Goal: Ask a question: Seek information or help from site administrators or community

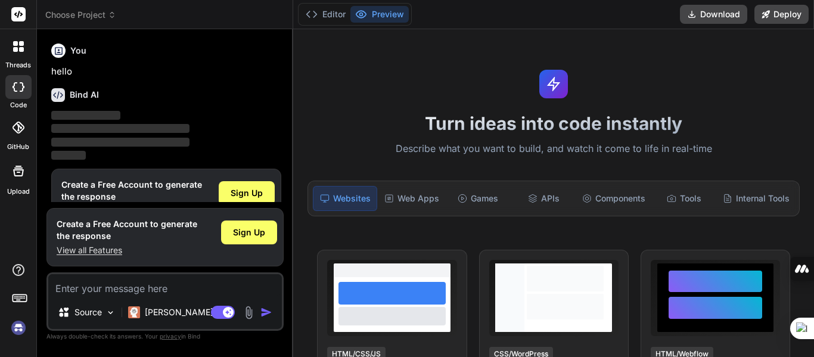
scroll to position [31, 0]
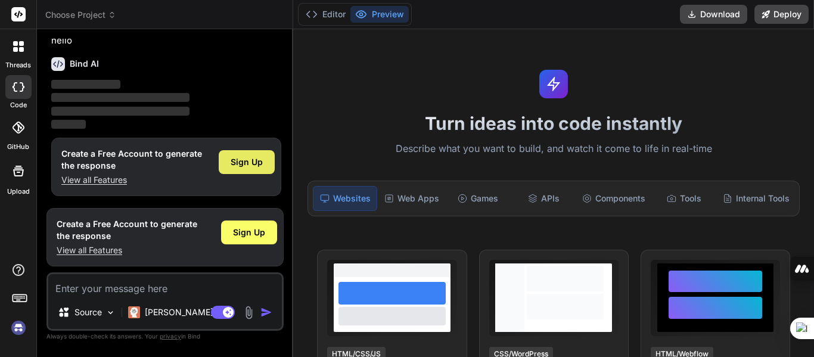
click at [248, 160] on span "Sign Up" at bounding box center [247, 162] width 32 height 12
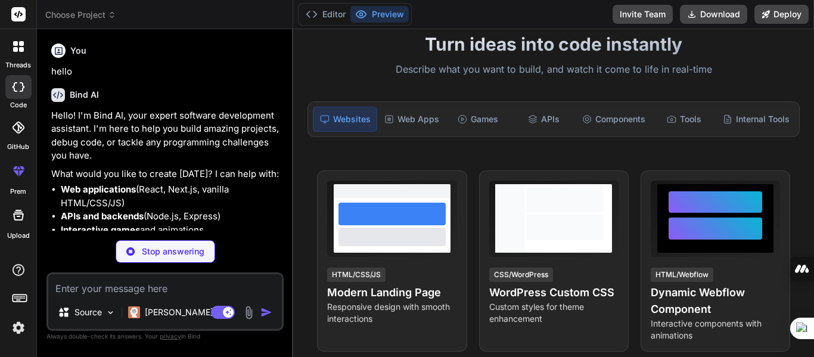
scroll to position [82, 0]
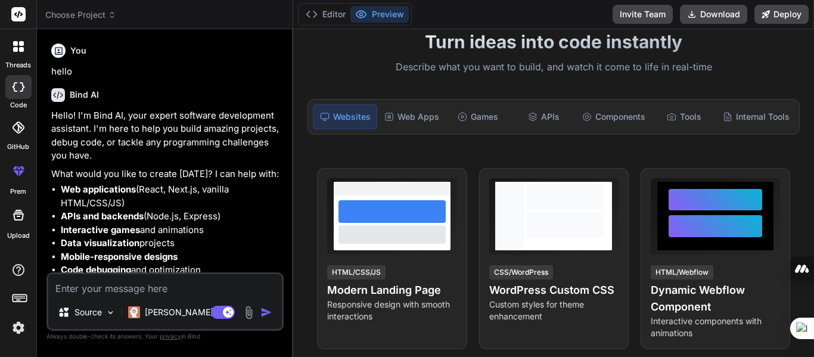
type textarea "x"
click at [144, 289] on textarea at bounding box center [165, 284] width 234 height 21
type textarea "ه"
type textarea "x"
type textarea "هل"
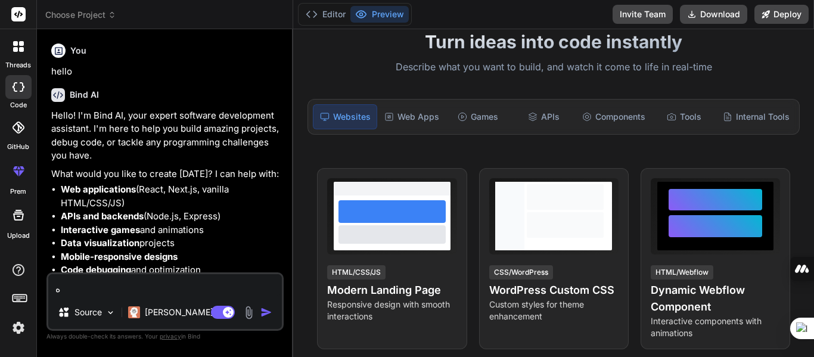
type textarea "x"
type textarea "هل"
type textarea "x"
type textarea "هل ت"
type textarea "x"
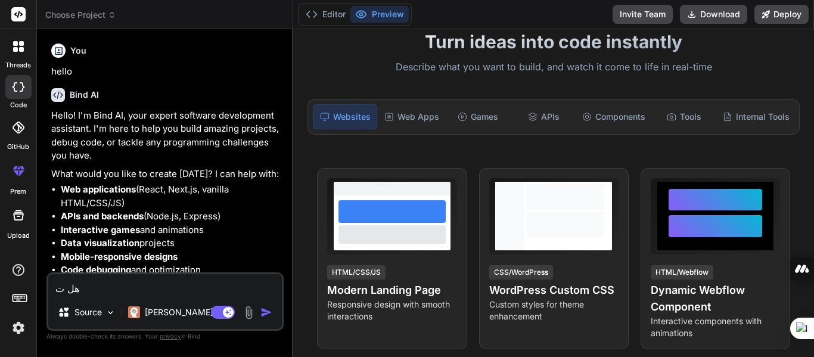
type textarea "هل تف"
type textarea "x"
type textarea "هل تفه"
type textarea "x"
type textarea "هل تفهم"
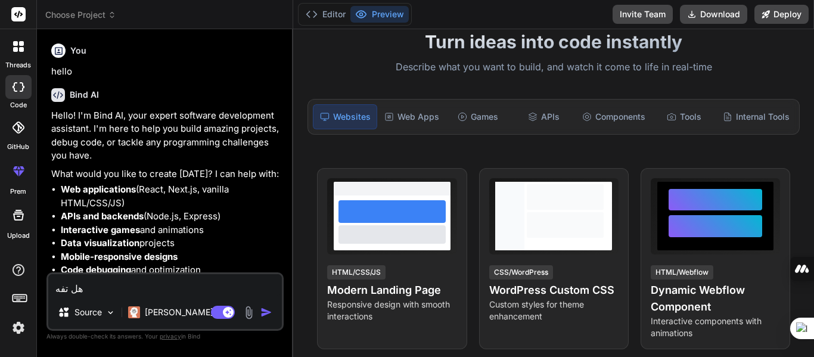
type textarea "x"
type textarea "هل تفهم"
type textarea "x"
type textarea "هل تفهم ا"
type textarea "x"
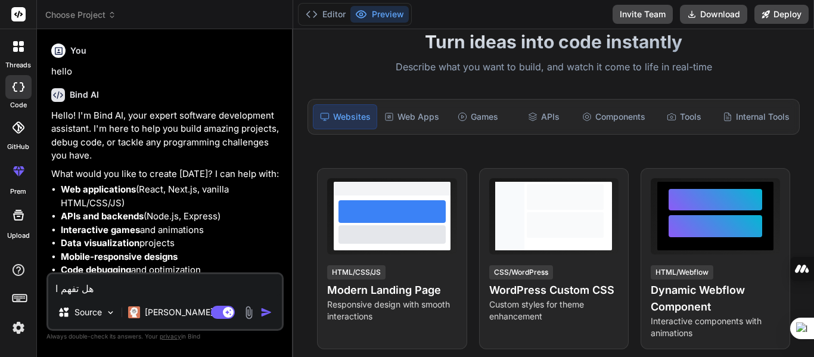
type textarea "هل تفهم ال"
type textarea "x"
type textarea "هل تفهم الع"
type textarea "x"
type textarea "هل تفهم العر"
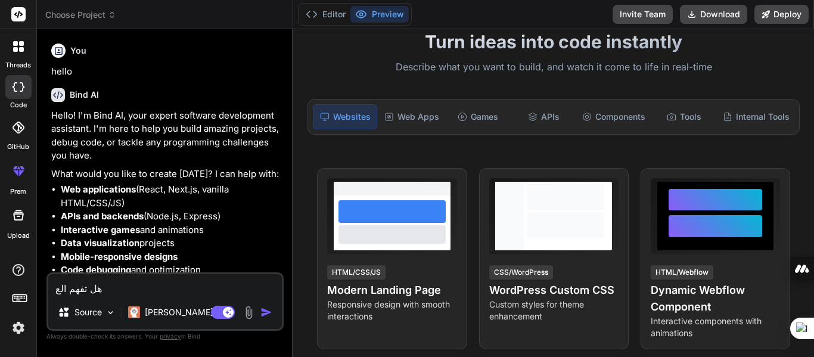
type textarea "x"
type textarea "هل تفهم العرب"
type textarea "x"
type textarea "هل تفهم العربي"
type textarea "x"
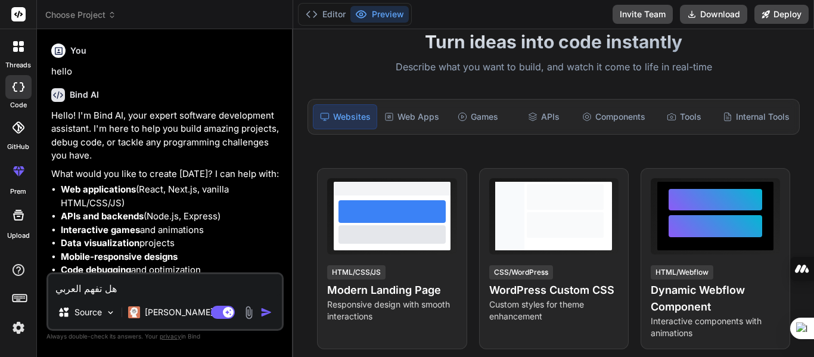
type textarea "هل تفهم العربية"
type textarea "x"
type textarea "هل تفهم العربية"
type textarea "x"
type textarea "هل تفهم العربية ؟"
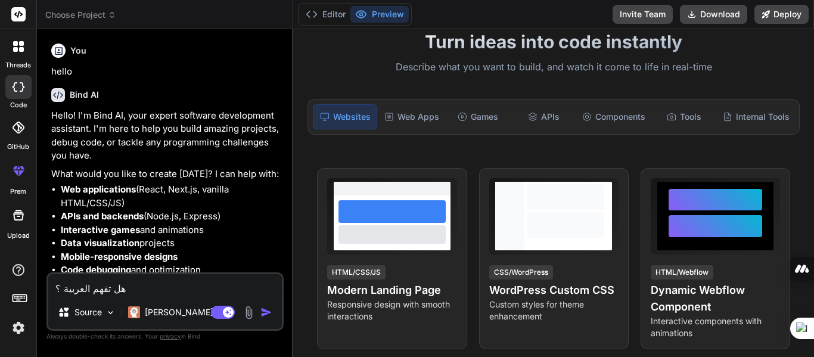
type textarea "x"
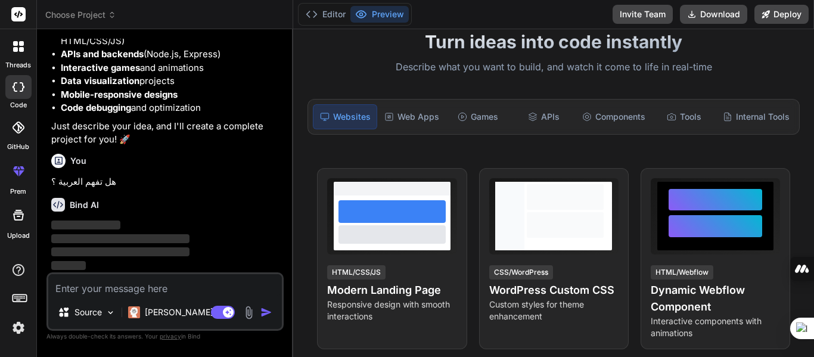
scroll to position [162, 0]
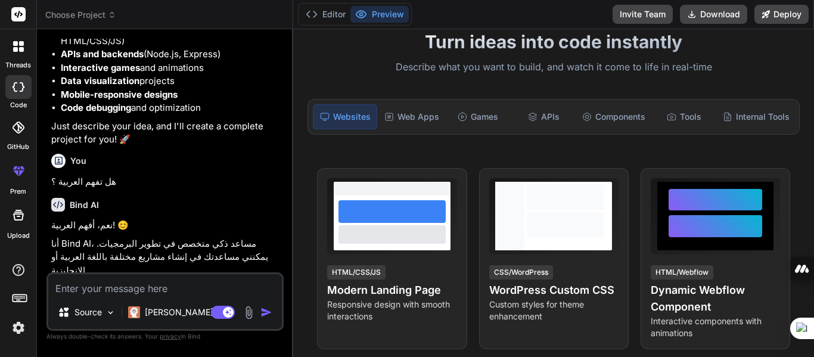
type textarea "x"
type textarea "ه"
type textarea "x"
type textarea "هل"
type textarea "x"
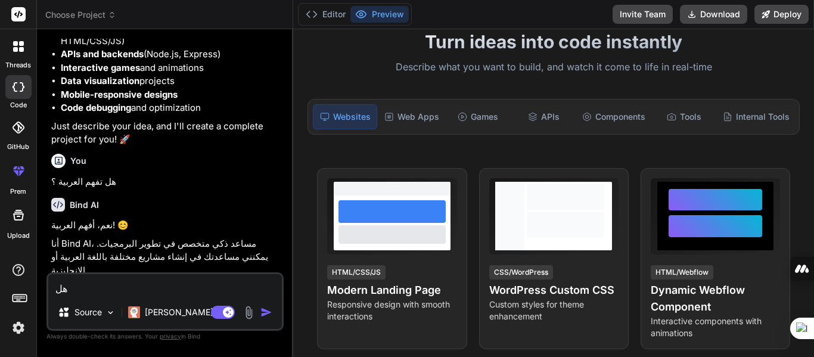
type textarea "هل"
type textarea "x"
type textarea "هل ت"
type textarea "x"
type textarea "هل تس"
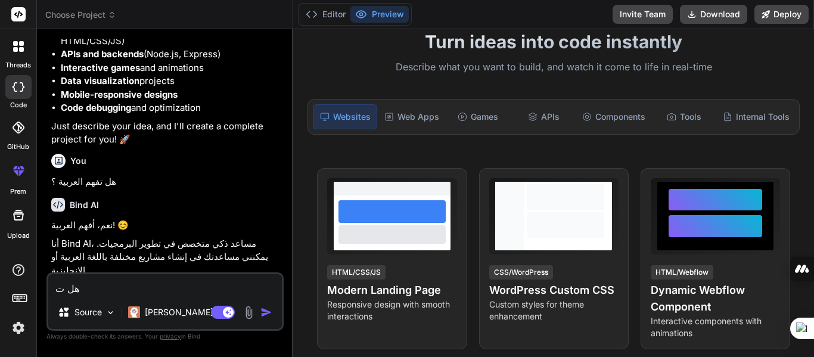
type textarea "x"
type textarea "هل تست"
type textarea "x"
type textarea "هل تستط"
type textarea "x"
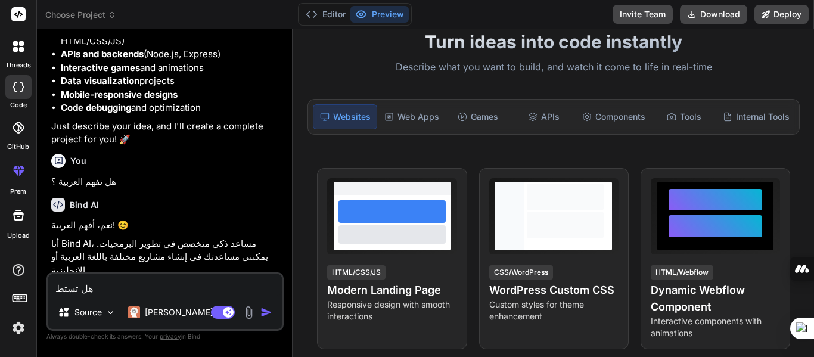
type textarea "هل تستطي"
type textarea "x"
type textarea "هل تستطيع"
type textarea "x"
type textarea "هل تستطيع"
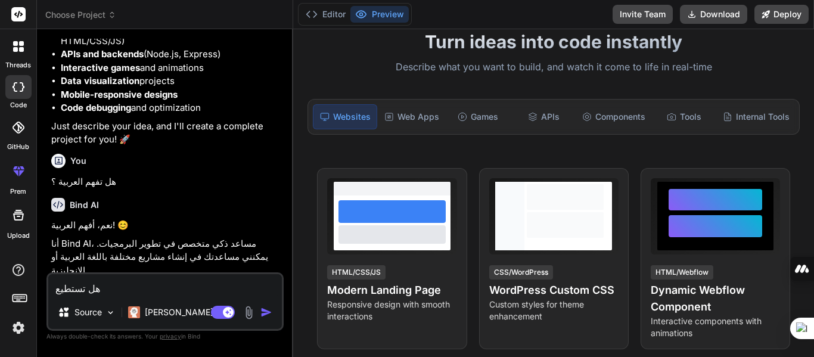
type textarea "x"
type textarea "هل تستطيع ب"
type textarea "x"
type textarea "هل تستطيع بر"
type textarea "x"
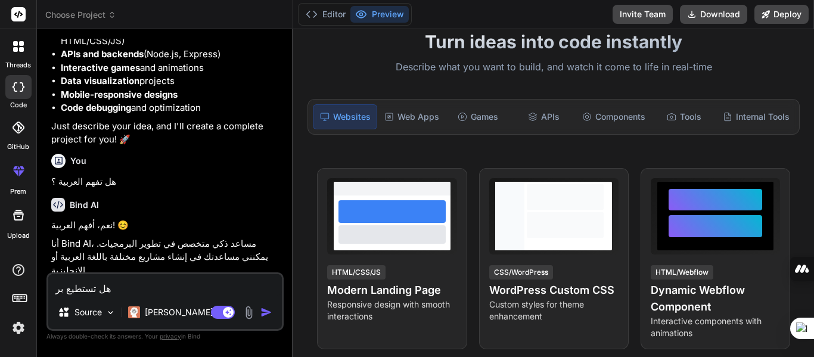
type textarea "هل تستطيع برم"
type textarea "x"
type textarea "هل تستطيع برمج"
type textarea "x"
type textarea "هل تستطيع برمجة"
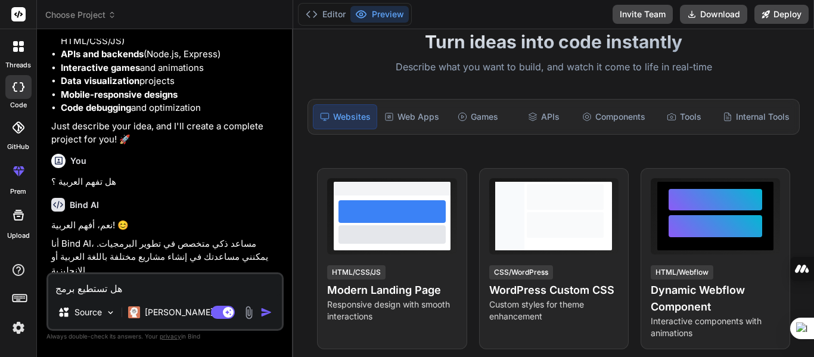
type textarea "x"
type textarea "هل تستطيع برمجة"
type textarea "x"
type textarea "هل تستطيع برمجة م"
type textarea "x"
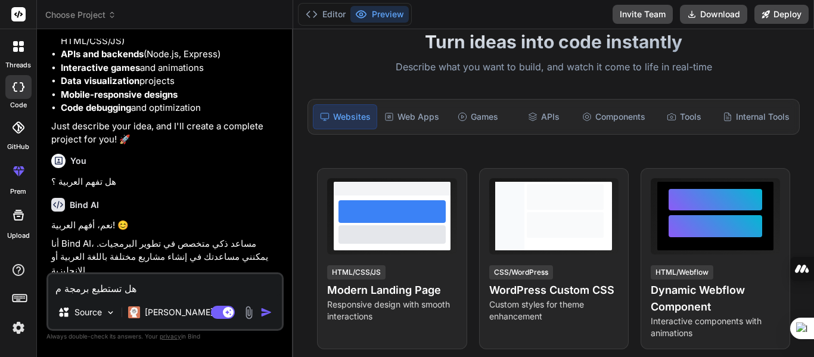
type textarea "هل تستطيع برمجة من"
type textarea "x"
type textarea "هل تستطيع برمجة منص"
type textarea "x"
type textarea "هل تستطيع برمجة منصة"
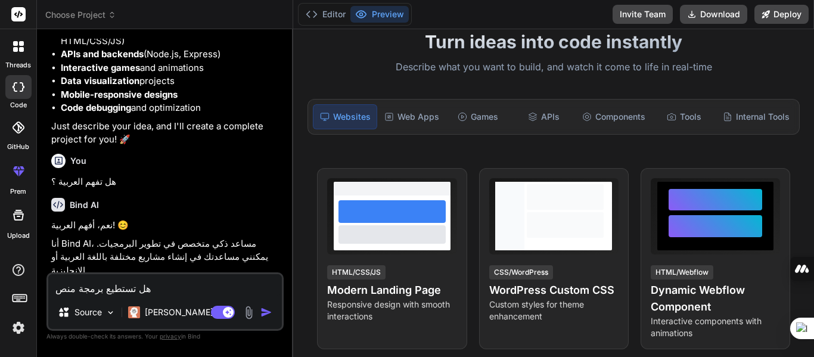
type textarea "x"
type textarea "هل تستطيع برمجة منصة"
type textarea "x"
type textarea "هل تستطيع برمجة منصة و"
type textarea "x"
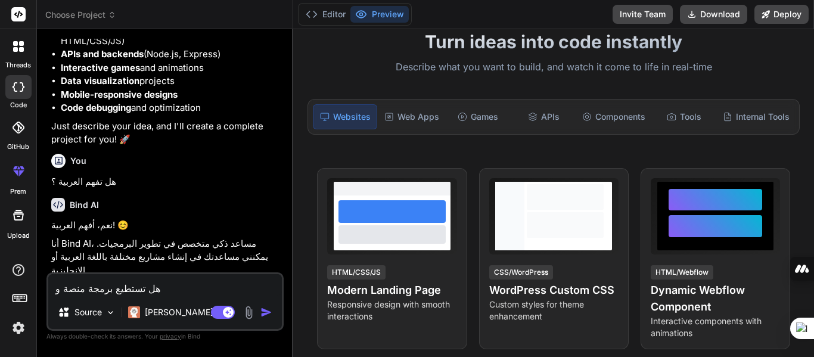
type textarea "هل تستطيع برمجة منصة وي"
type textarea "x"
type textarea "هل تستطيع برمجة منصة ويب"
type textarea "x"
type textarea "هل تستطيع برمجة منصة ويب"
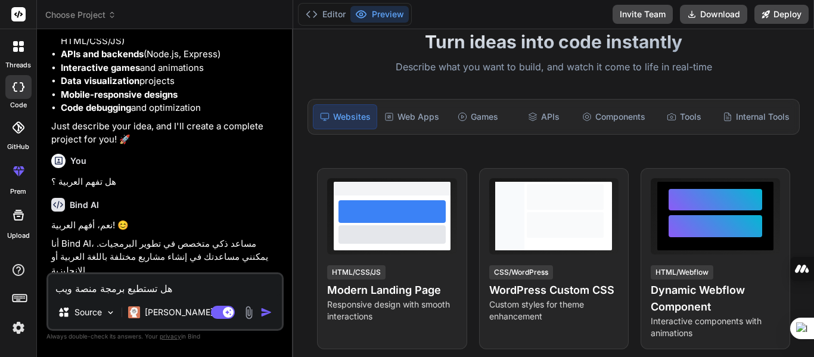
type textarea "x"
type textarea "هل تستطيع برمجة منصة ويب خ"
type textarea "x"
type textarea "هل تستطيع برمجة منصة ويب خد"
type textarea "x"
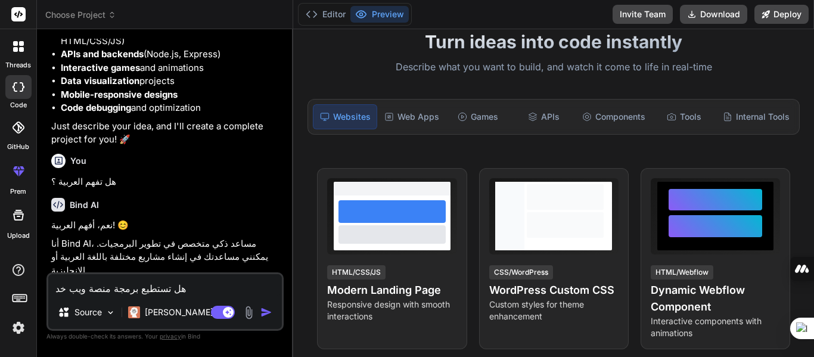
type textarea "هل تستطيع برمجة منصة ويب خدم"
type textarea "x"
type textarea "هل تستطيع برمجة منصة ويب خدمي"
type textarea "x"
type textarea "هل تستطيع برمجة منصة ويب خدمية"
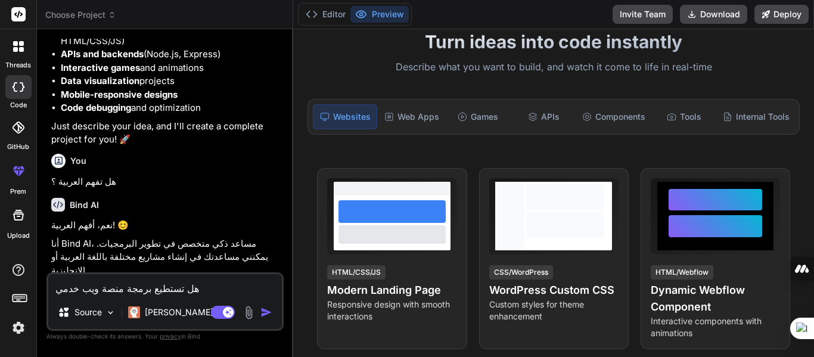
type textarea "x"
type textarea "هل تستطيع برمجة منصة ويب خدمية"
type textarea "x"
type textarea "هل تستطيع برمجة منصة ويب خدمية و"
type textarea "x"
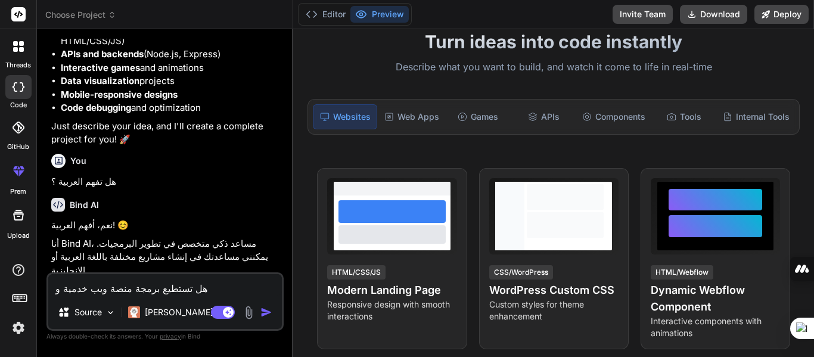
type textarea "هل تستطيع برمجة منصة ويب خدمية وب"
type textarea "x"
type textarea "هل تستطيع برمجة منصة ويب خدمية وبر"
type textarea "x"
type textarea "هل تستطيع برمجة منصة ويب خدمية وبرا"
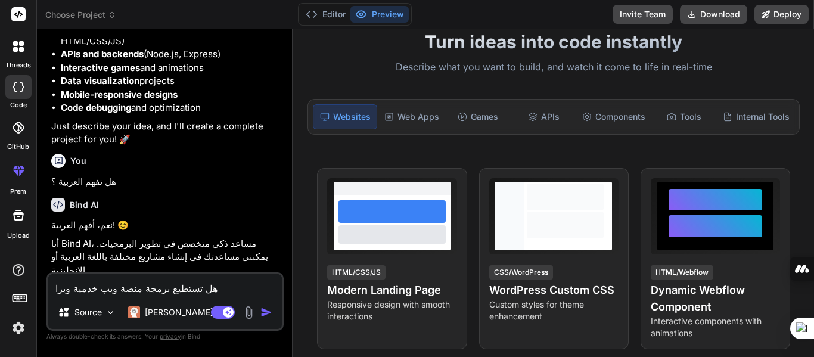
type textarea "x"
type textarea "هل تستطيع برمجة منصة ويب خدمية وبرام"
type textarea "x"
type textarea "هل تستطيع برمجة منصة ويب خدمية وبرامج"
type textarea "x"
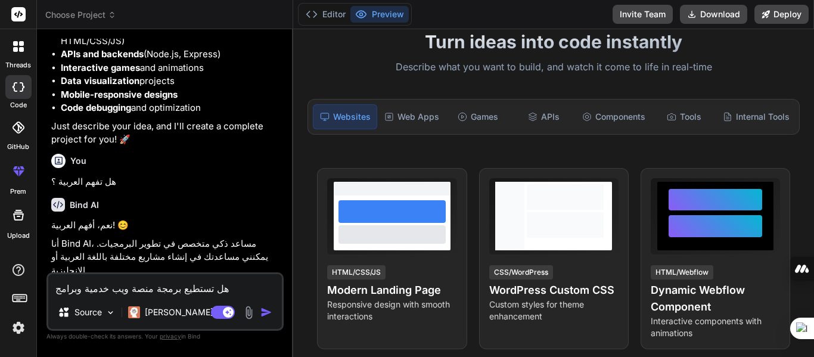
type textarea "هل تستطيع برمجة منصة ويب خدمية وبرامج"
type textarea "x"
type textarea "هل تستطيع برمجة منصة ويب خدمية وبرامج د"
type textarea "x"
type textarea "هل تستطيع برمجة منصة ويب خدمية وبرامج دي"
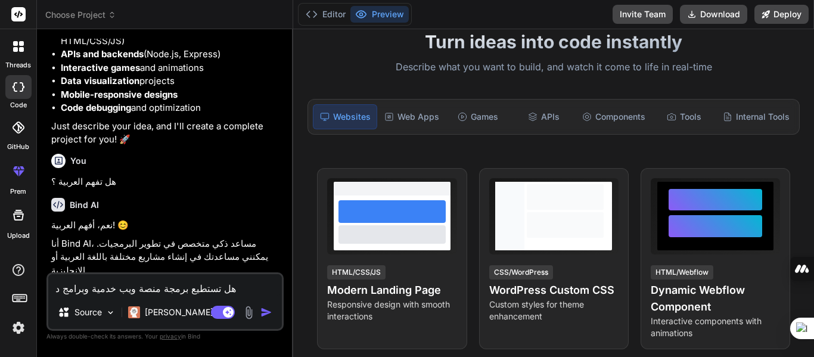
type textarea "x"
type textarea "هل تستطيع برمجة منصة ويب خدمية وبرامج ديس"
type textarea "x"
type textarea "هل تستطيع برمجة منصة ويب خدمية وبرامج ديسك"
type textarea "x"
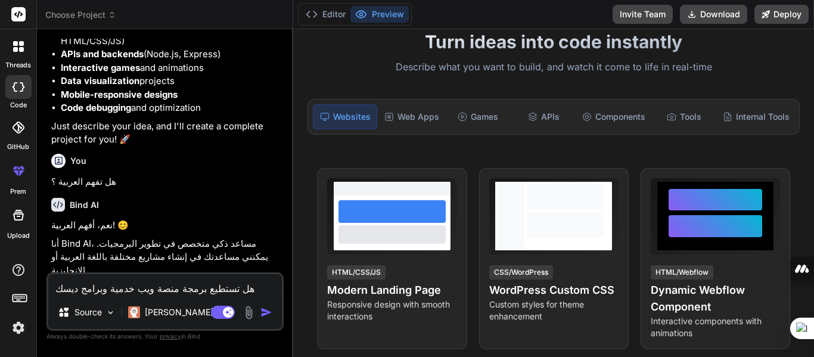
type textarea "هل تستطيع برمجة منصة ويب خدمية وبرامج ديسكت"
type textarea "x"
type textarea "هل تستطيع برمجة منصة ويب خدمية وبرامج ديسكتو"
type textarea "x"
type textarea "هل تستطيع برمجة منصة ويب خدمية وبرامج ديسكتوب"
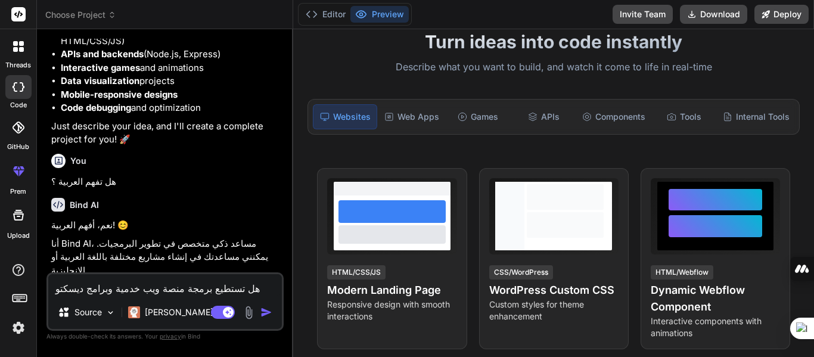
type textarea "x"
type textarea "هل تستطيع برمجة منصة ويب خدمية وبرامج ديسكتوب"
type textarea "x"
type textarea "هل تستطيع برمجة منصة ويب خدمية وبرامج ديسكتوب ل"
type textarea "x"
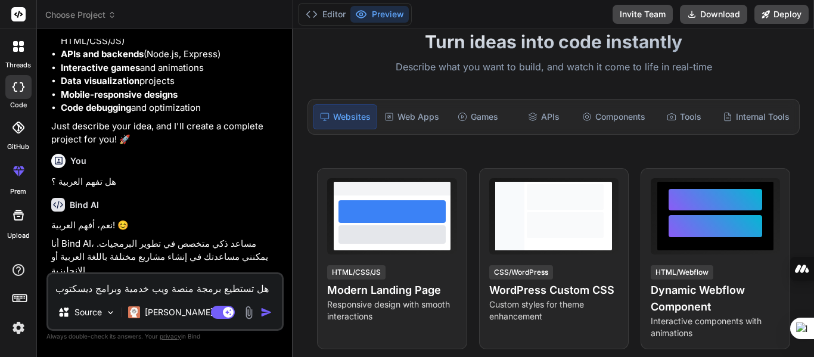
type textarea "هل تستطيع برمجة منصة ويب خدمية وبرامج ديسكتوب لل"
type textarea "x"
type textarea "هل تستطيع برمجة منصة ويب خدمية وبرامج ديسكتوب للو"
type textarea "x"
type textarea "هل تستطيع برمجة منصة ويب خدمية وبرامج ديسكتوب للوي"
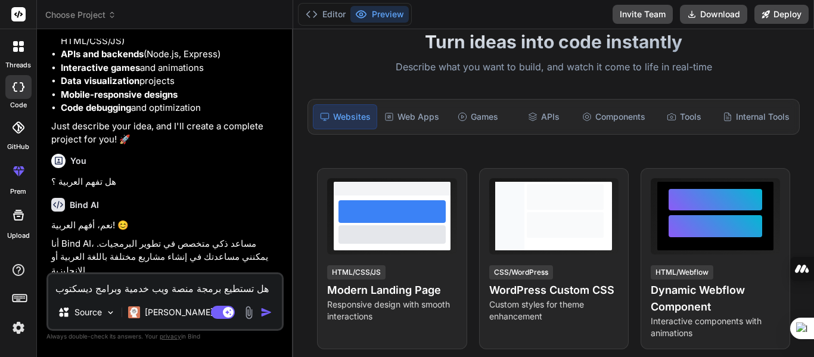
type textarea "x"
type textarea "هل تستطيع برمجة منصة ويب خدمية وبرامج ديسكتوب للوين"
type textarea "x"
type textarea "هل تستطيع برمجة منصة ويب خدمية وبرامج ديسكتوب للويند"
type textarea "x"
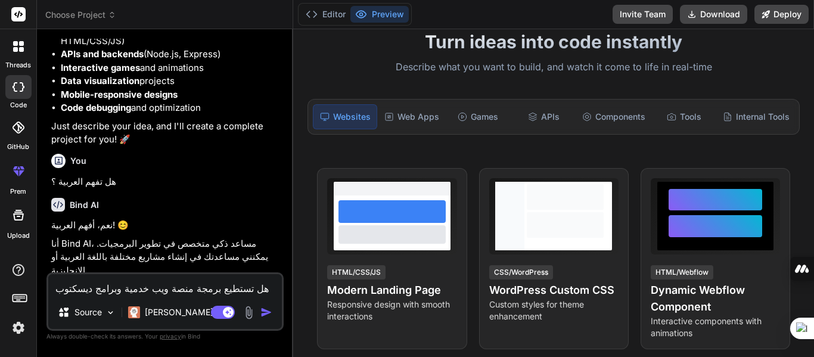
type textarea "هل تستطيع برمجة منصة ويب خدمية وبرامج ديسكتوب للويندو"
type textarea "x"
type textarea "هل تستطيع برمجة منصة ويب خدمية وبرامج ديسكتوب للويندوز"
type textarea "x"
type textarea "هل تستطيع برمجة منصة ويب خدمية وبرامج ديسكتوب للويندوز"
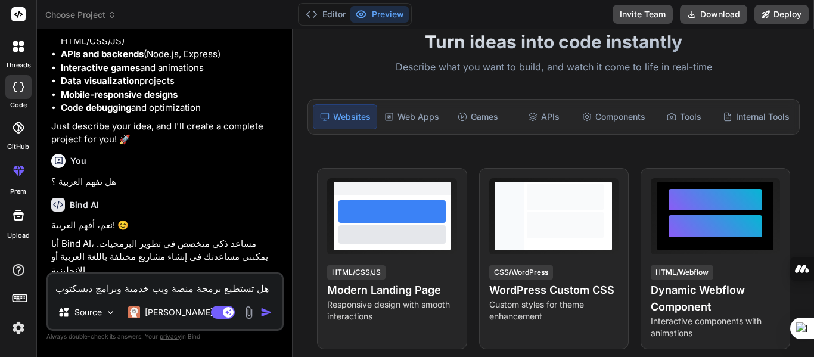
type textarea "x"
type textarea "هل تستطيع برمجة منصة ويب خدمية وبرامج ديسكتوب للويندوز و"
type textarea "x"
type textarea "هل تستطيع برمجة منصة ويب خدمية وبرامج ديسكتوب للويندوز وا"
type textarea "x"
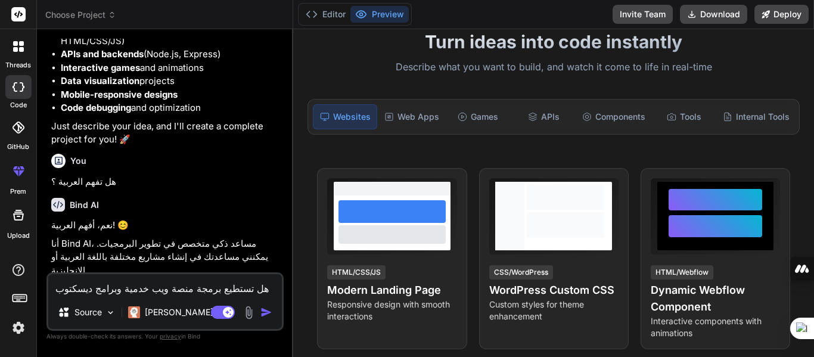
type textarea "هل تستطيع برمجة منصة ويب خدمية وبرامج ديسكتوب للويندوز واس"
type textarea "x"
type textarea "هل تستطيع برمجة منصة ويب خدمية وبرامج ديسكتوب للويندوز واست"
type textarea "x"
type textarea "هل تستطيع برمجة منصة ويب خدمية وبرامج ديسكتوب للويندوز واستط"
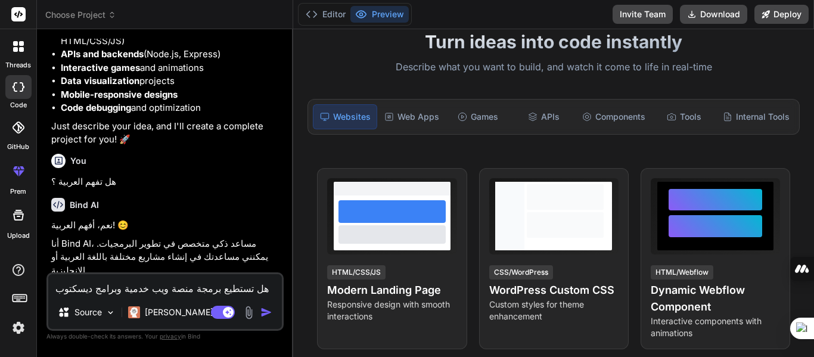
type textarea "x"
type textarea "هل تستطيع برمجة منصة ويب خدمية وبرامج ديسكتوب للويندوز واستطي"
type textarea "x"
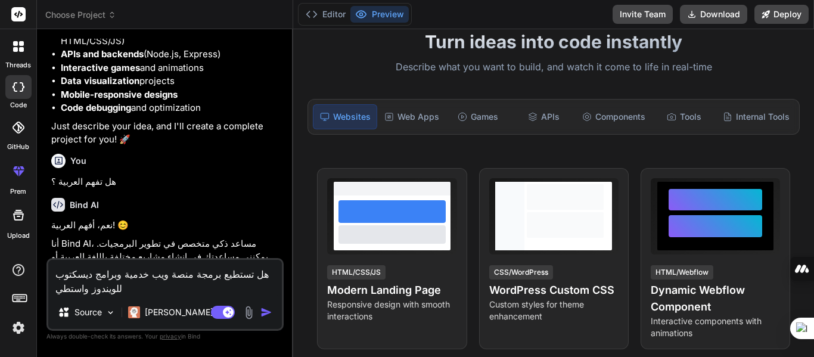
type textarea "هل تستطيع برمجة منصة ويب خدمية وبرامج ديسكتوب للويندوز واستطيع"
type textarea "x"
type textarea "هل تستطيع برمجة منصة ويب خدمية وبرامج ديسكتوب للويندوز واستطيع"
type textarea "x"
type textarea "هل تستطيع برمجة منصة ويب خدمية وبرامج ديسكتوب للويندوز واستطيع ت"
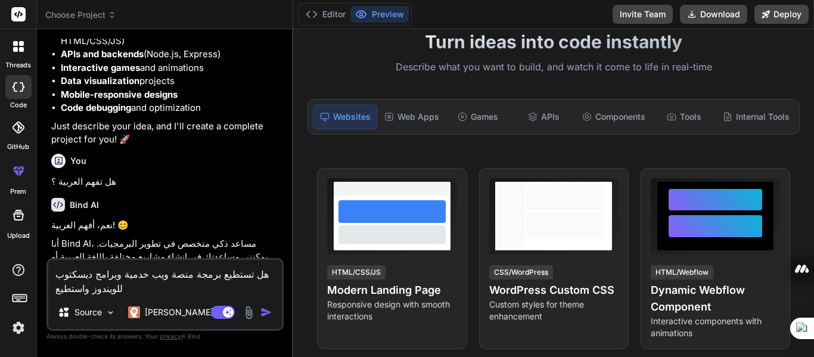
type textarea "x"
type textarea "هل تستطيع برمجة منصة ويب خدمية وبرامج ديسكتوب للويندوز واستطيع تح"
type textarea "x"
type textarea "هل تستطيع برمجة منصة ويب خدمية وبرامج ديسكتوب للويندوز واستطيع تحم"
type textarea "x"
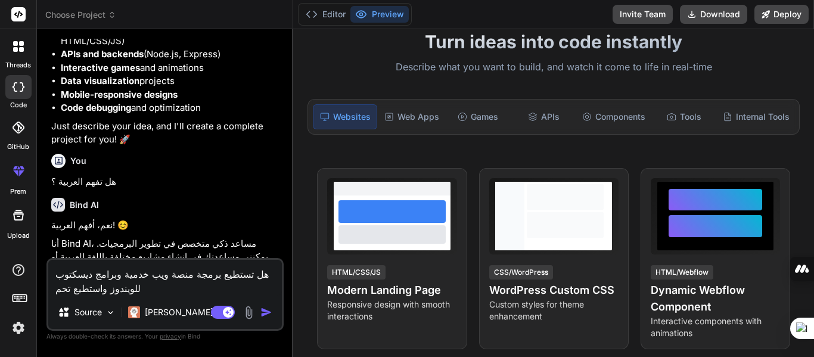
type textarea "هل تستطيع برمجة منصة ويب خدمية وبرامج ديسكتوب للويندوز واستطيع تحمي"
type textarea "x"
type textarea "هل تستطيع برمجة منصة ويب خدمية وبرامج ديسكتوب للويندوز واستطيع تحميل"
type textarea "x"
type textarea "هل تستطيع برمجة منصة ويب خدمية وبرامج ديسكتوب للويندوز واستطيع تحميله"
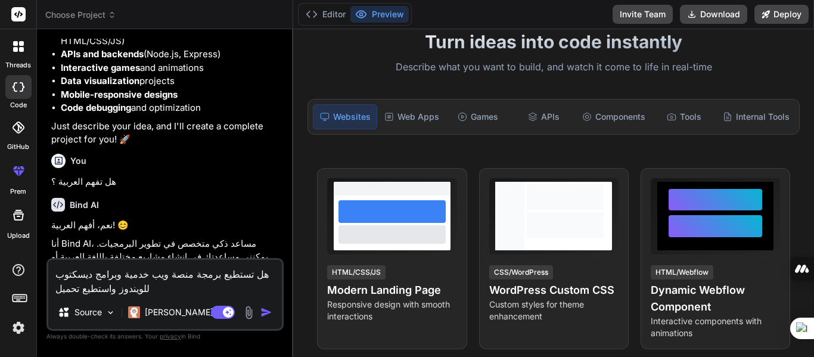
type textarea "x"
type textarea "هل تستطيع برمجة منصة ويب خدمية وبرامج ديسكتوب للويندوز واستطيع تحميلها"
type textarea "x"
type textarea "هل تستطيع برمجة منصة ويب خدمية وبرامج ديسكتوب للويندوز واستطيع تحميلها"
type textarea "x"
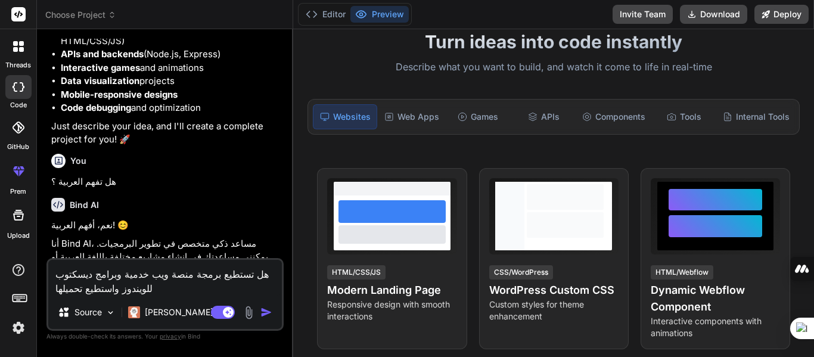
type textarea "هل تستطيع برمجة منصة ويب خدمية وبرامج ديسكتوب للويندوز واستطيع تحميلها ع"
type textarea "x"
type textarea "هل تستطيع برمجة منصة ويب خدمية وبرامج ديسكتوب للويندوز واستطيع تحميلها عل"
type textarea "x"
type textarea "هل تستطيع برمجة منصة ويب خدمية وبرامج ديسكتوب للويندوز واستطيع تحميلها علي"
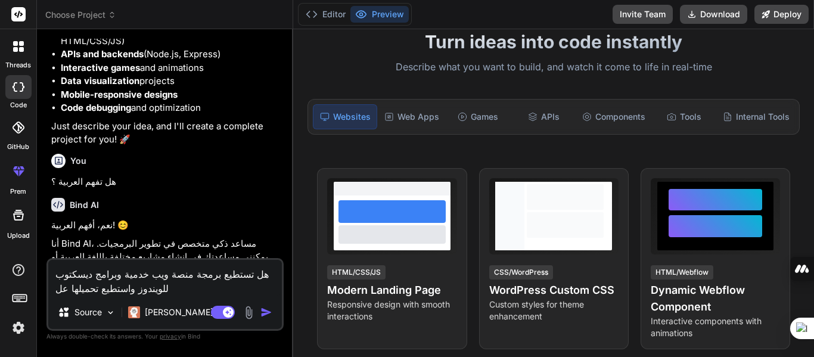
type textarea "x"
type textarea "هل تستطيع برمجة منصة ويب خدمية وبرامج ديسكتوب للويندوز واستطيع تحميلها علي"
type textarea "x"
type textarea "هل تستطيع برمجة منصة ويب خدمية وبرامج ديسكتوب للويندوز واستطيع تحميلها علي ج"
type textarea "x"
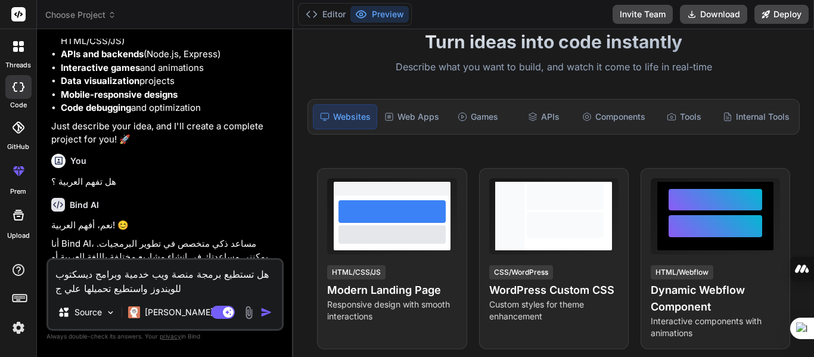
type textarea "هل تستطيع برمجة منصة ويب خدمية وبرامج ديسكتوب للويندوز واستطيع تحميلها علي جه"
type textarea "x"
type textarea "هل تستطيع برمجة منصة ويب خدمية وبرامج ديسكتوب للويندوز واستطيع تحميلها علي جها"
type textarea "x"
type textarea "هل تستطيع برمجة منصة ويب خدمية وبرامج ديسكتوب للويندوز واستطيع تحميلها علي جهاز"
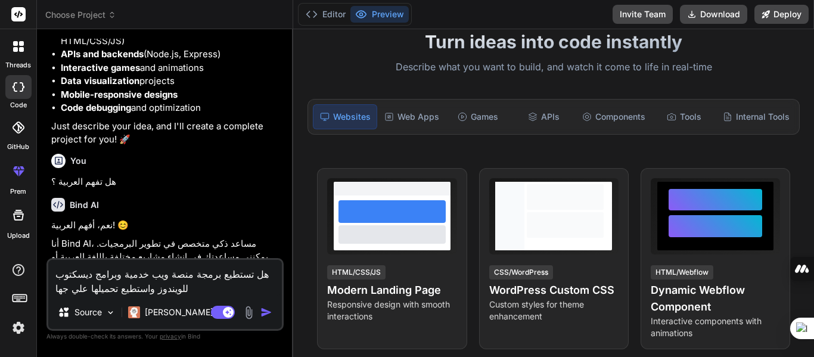
type textarea "x"
type textarea "هل تستطيع برمجة منصة ويب خدمية وبرامج ديسكتوب للويندوز واستطيع تحميلها علي جهازي"
type textarea "x"
type textarea "هل تستطيع برمجة منصة ويب خدمية وبرامج ديسكتوب للويندوز واستطيع تحميلها علي جهازي"
type textarea "x"
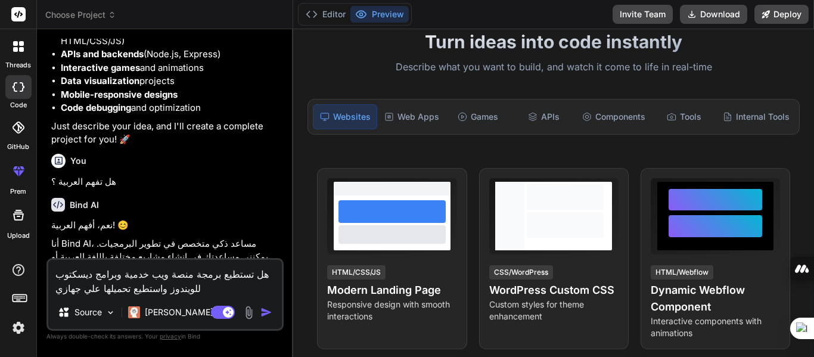
type textarea "هل تستطيع برمجة منصة ويب خدمية وبرامج ديسكتوب للويندوز واستطيع تحميلها علي جهاز…"
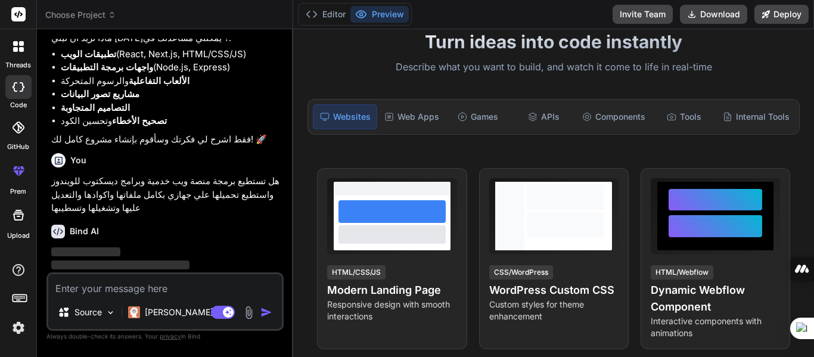
scroll to position [412, 0]
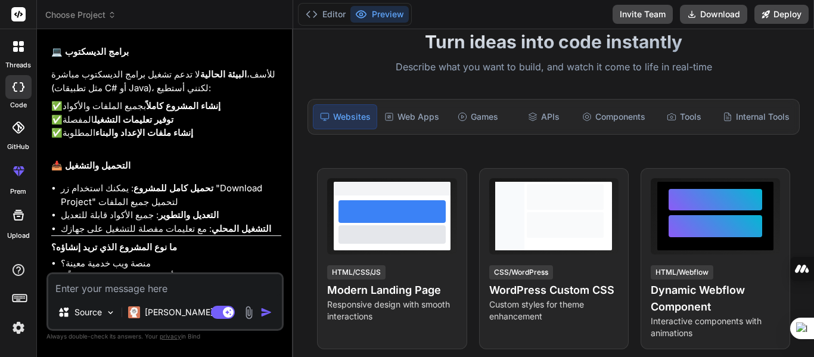
scroll to position [788, 0]
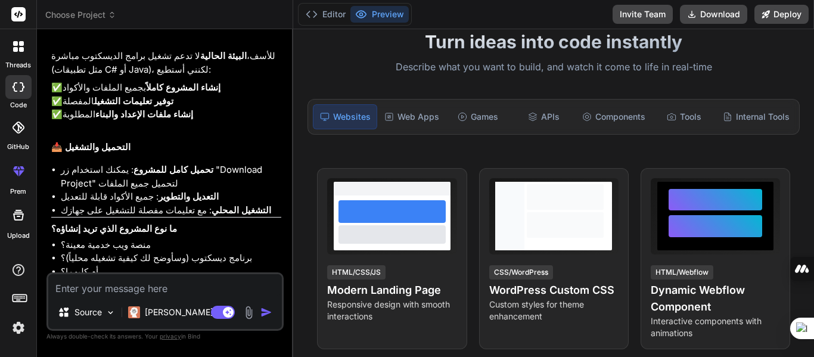
click at [140, 286] on textarea at bounding box center [165, 284] width 234 height 21
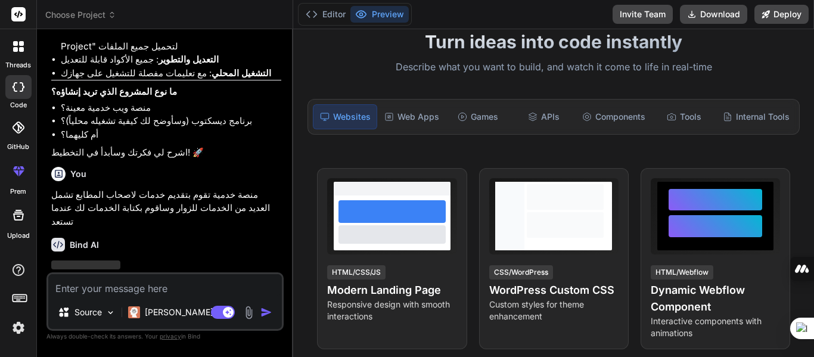
scroll to position [925, 0]
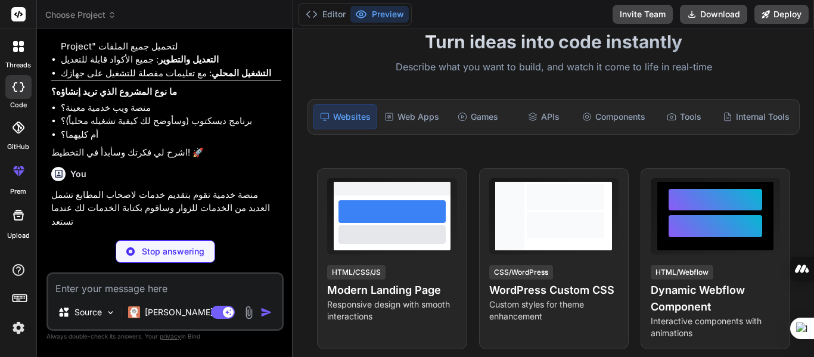
click at [228, 238] on div "Bind AI" at bounding box center [166, 245] width 230 height 14
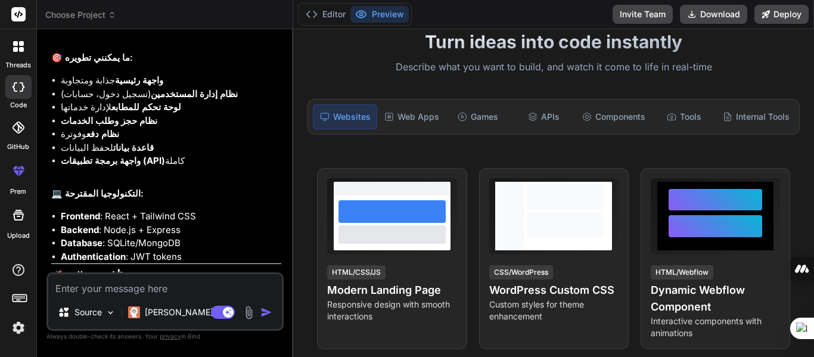
scroll to position [1219, 0]
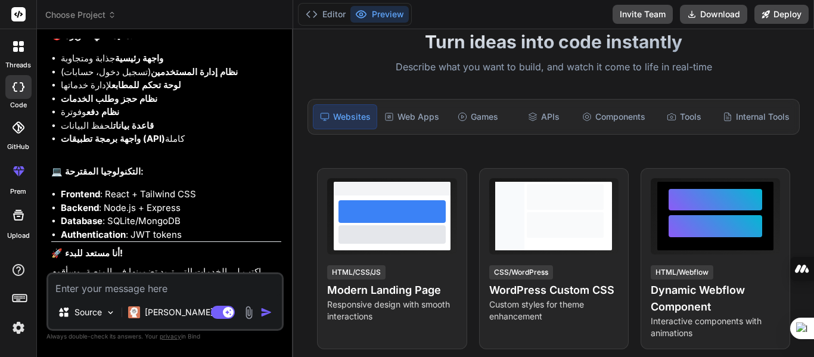
click at [150, 281] on textarea at bounding box center [165, 284] width 234 height 21
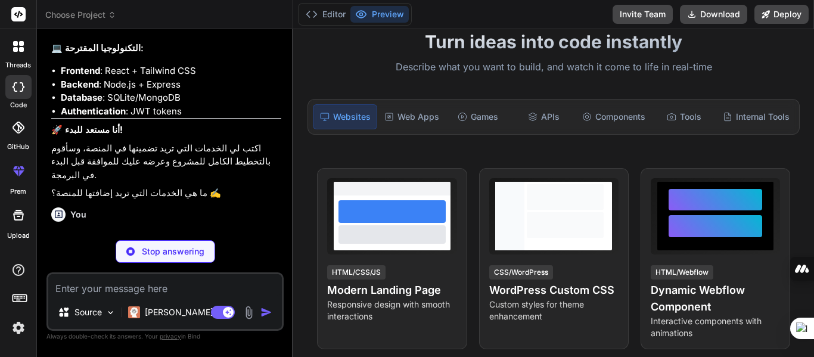
scroll to position [1342, 0]
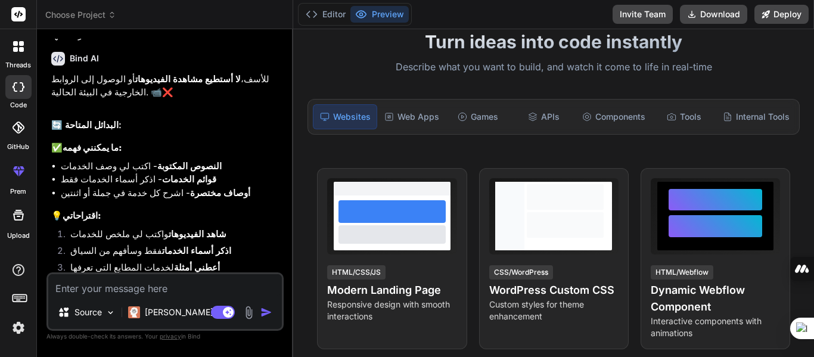
scroll to position [1557, 0]
click at [141, 298] on div "Source Claude 4 S.. Agent Mode. When this toggle is activated, AI automatically…" at bounding box center [164, 301] width 237 height 58
click at [123, 290] on textarea at bounding box center [165, 284] width 234 height 21
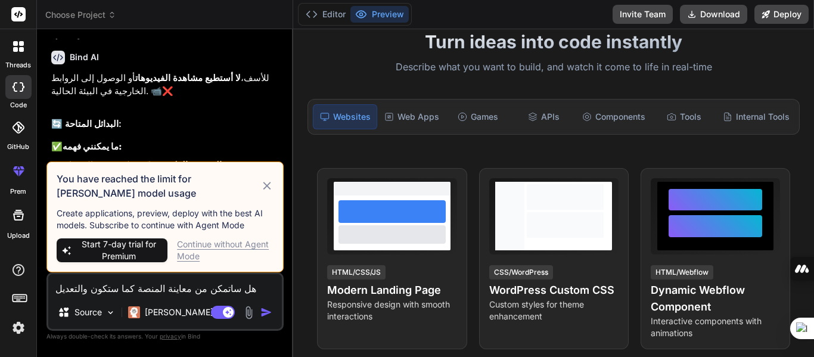
click at [268, 182] on icon at bounding box center [267, 186] width 14 height 14
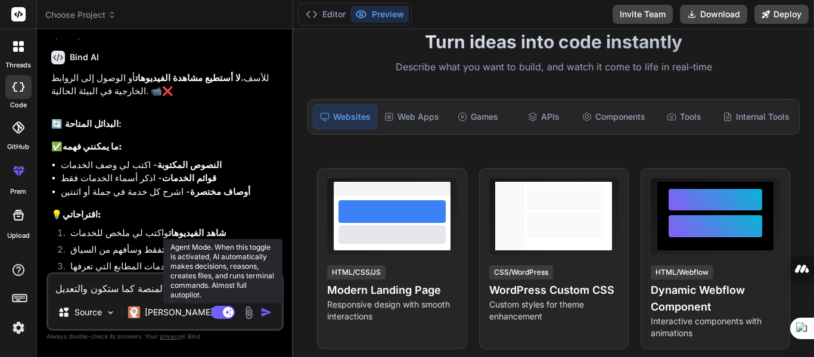
click at [223, 316] on rect at bounding box center [223, 312] width 24 height 13
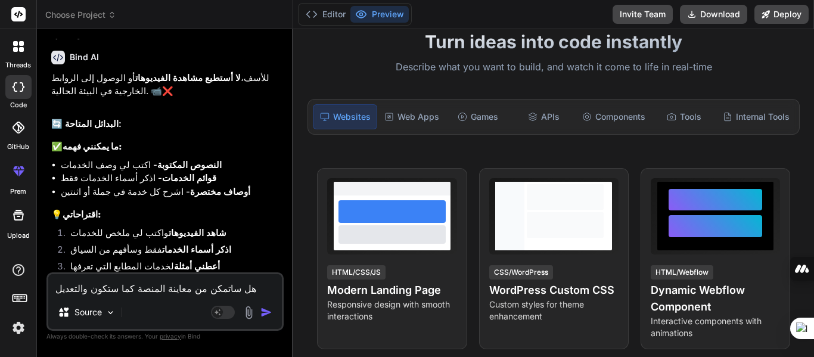
click at [263, 306] on img "button" at bounding box center [266, 312] width 12 height 12
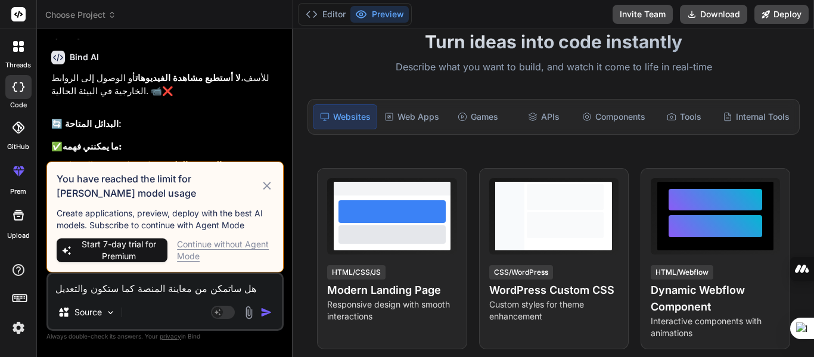
click at [211, 243] on div "Continue without Agent Mode" at bounding box center [225, 250] width 97 height 24
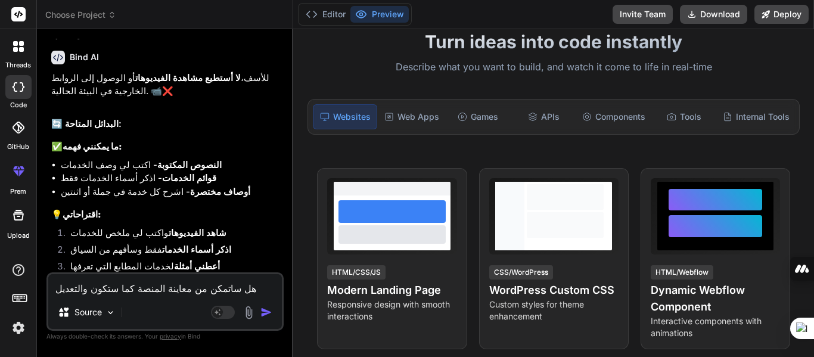
click at [263, 313] on img "button" at bounding box center [266, 312] width 12 height 12
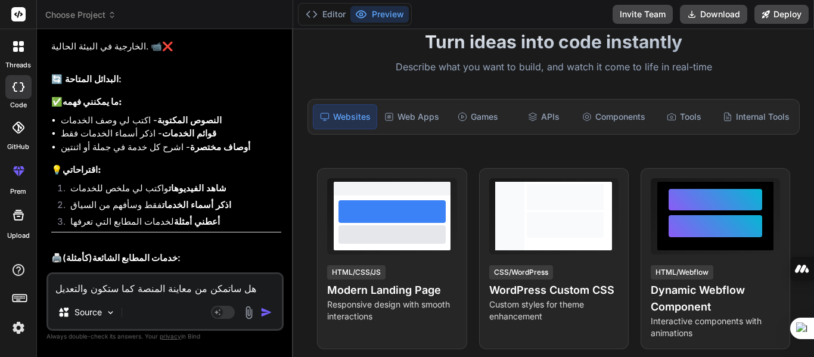
scroll to position [1792, 0]
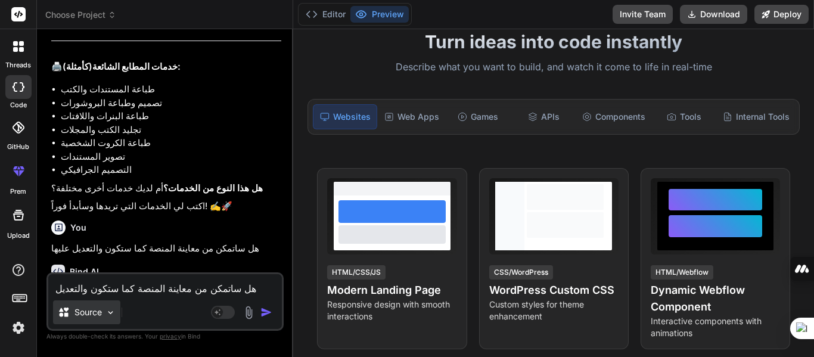
click at [112, 313] on img at bounding box center [110, 312] width 10 height 10
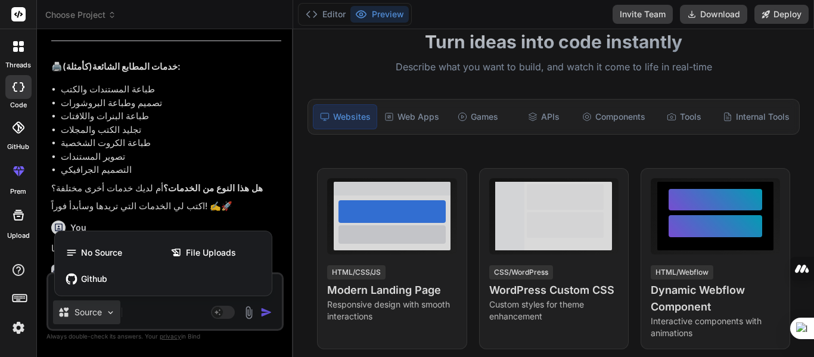
click at [204, 197] on div at bounding box center [407, 178] width 814 height 357
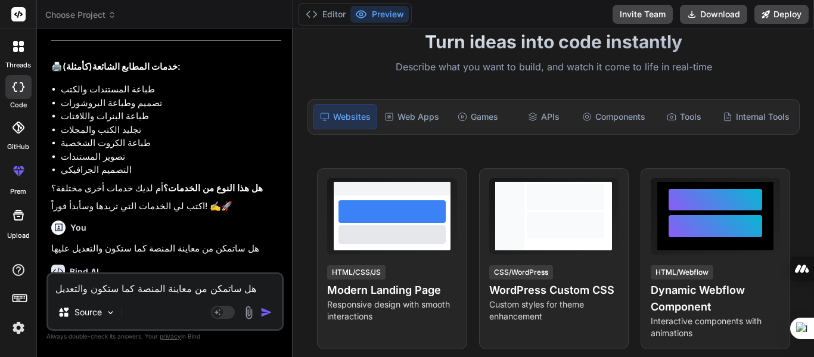
click at [234, 242] on p "هل ساتمكن من معاينة المنصة كما ستكون والتعديل عليها" at bounding box center [166, 249] width 230 height 14
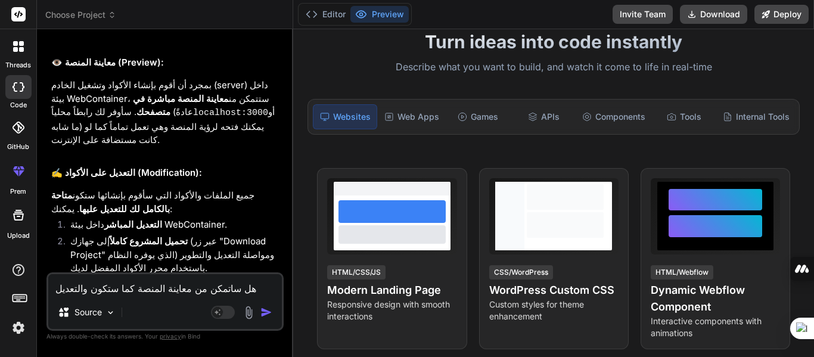
scroll to position [2058, 0]
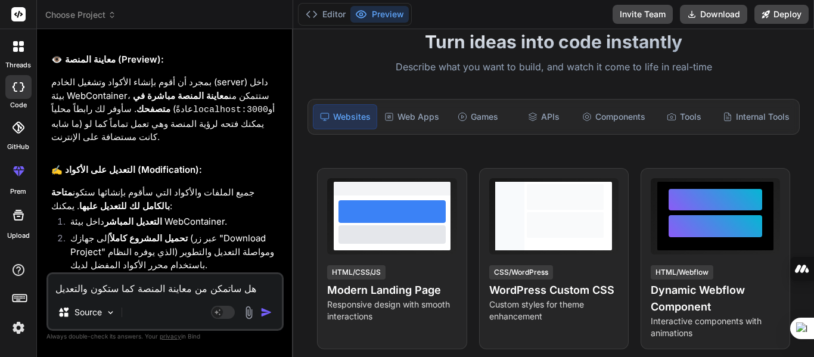
click at [108, 290] on textarea "هل ساتمكن من معاينة المنصة كما ستكون والتعديل عليها" at bounding box center [165, 284] width 234 height 21
paste textarea ""Develop a complete, integrated Printing Press Management Software (ERP system)…"
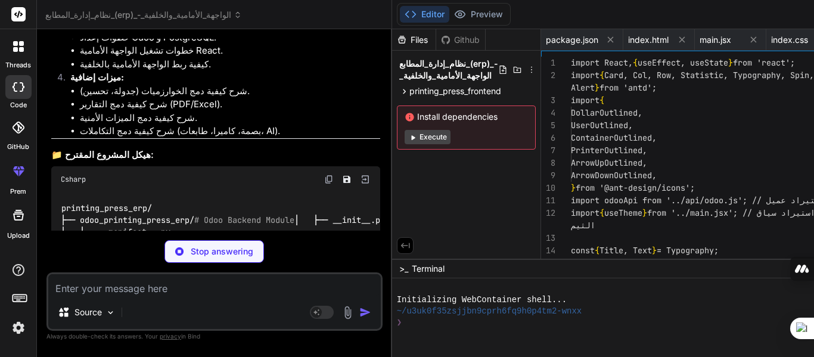
scroll to position [0, 491]
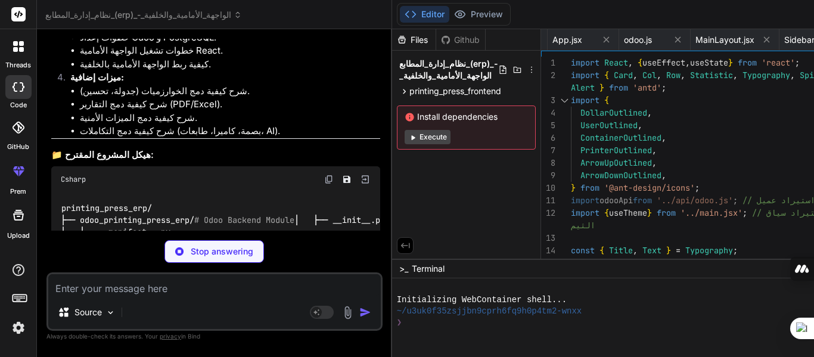
click at [408, 135] on icon at bounding box center [412, 137] width 9 height 9
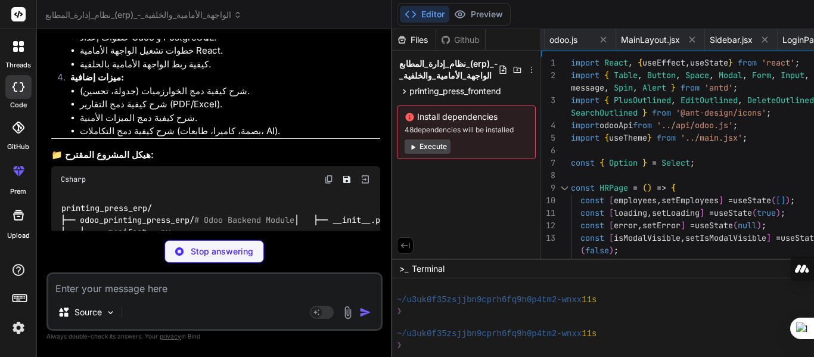
scroll to position [0, 674]
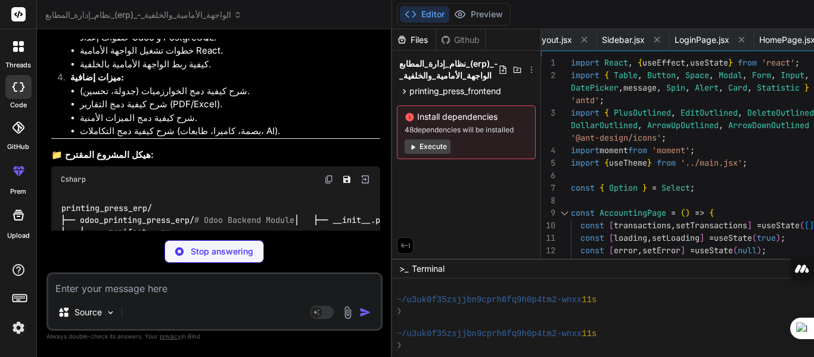
click at [397, 135] on div "Install dependencies 48 dependencies will be installed Execute" at bounding box center [466, 132] width 139 height 54
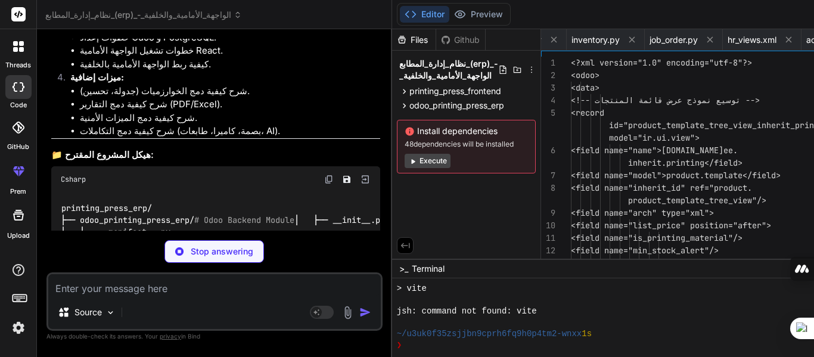
scroll to position [0, 1767]
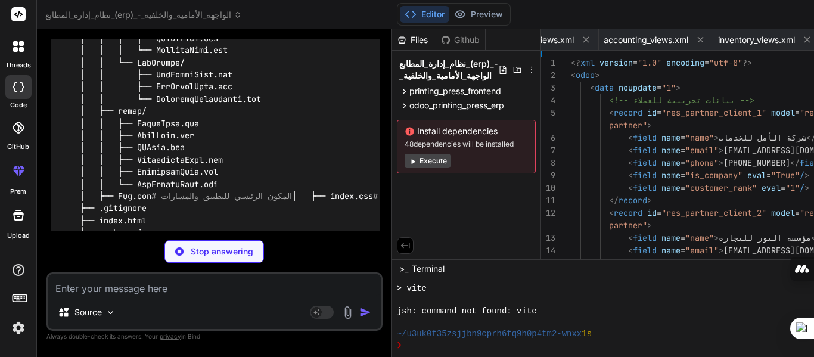
scroll to position [0, 1971]
click at [399, 204] on div "Files Github نظام_إدارة_المطابع_(erp)_-_الواجهة_الأمامية_والخلفية printing_pres…" at bounding box center [466, 143] width 149 height 229
click at [400, 245] on icon at bounding box center [404, 245] width 9 height 5
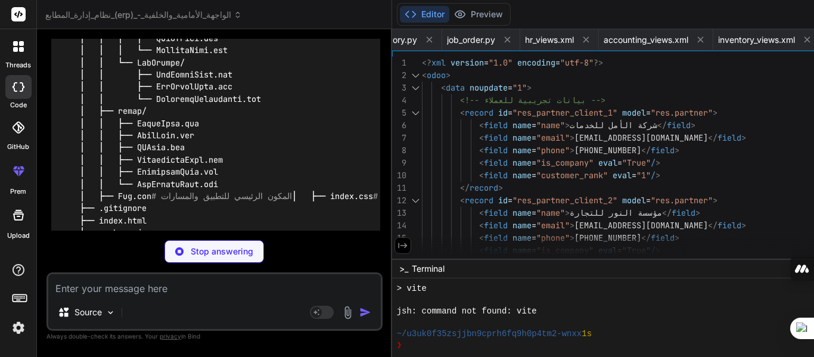
click at [397, 245] on icon at bounding box center [402, 245] width 11 height 11
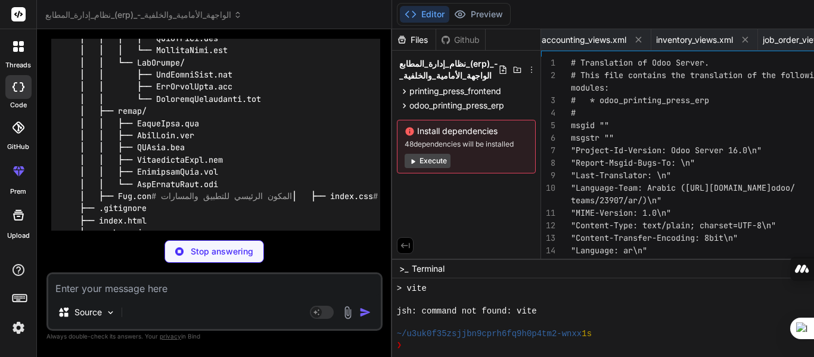
scroll to position [0, 2043]
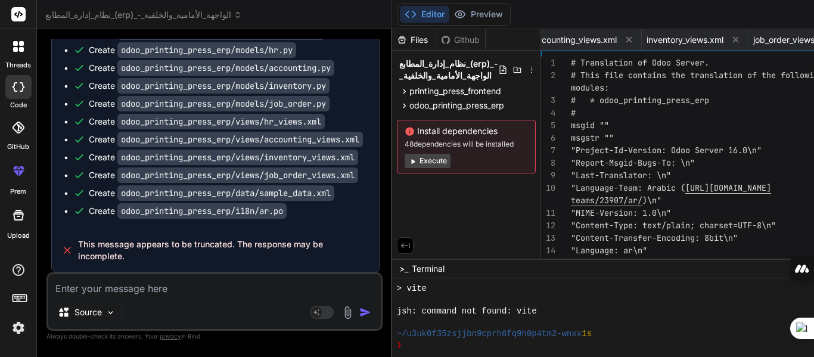
scroll to position [6302, 0]
click at [187, 292] on textarea at bounding box center [214, 284] width 332 height 21
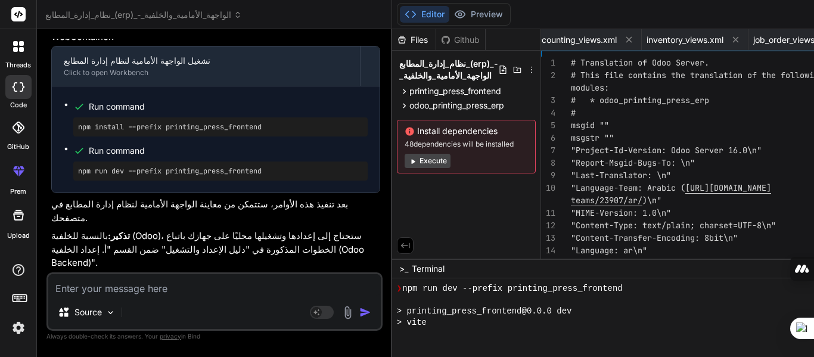
scroll to position [826, 0]
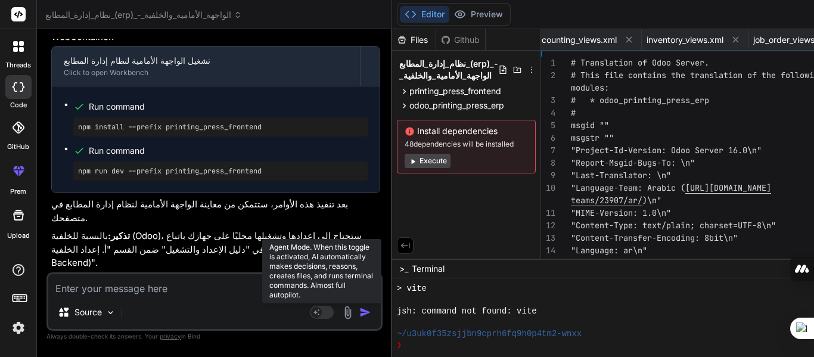
click at [313, 313] on icon at bounding box center [316, 312] width 6 height 6
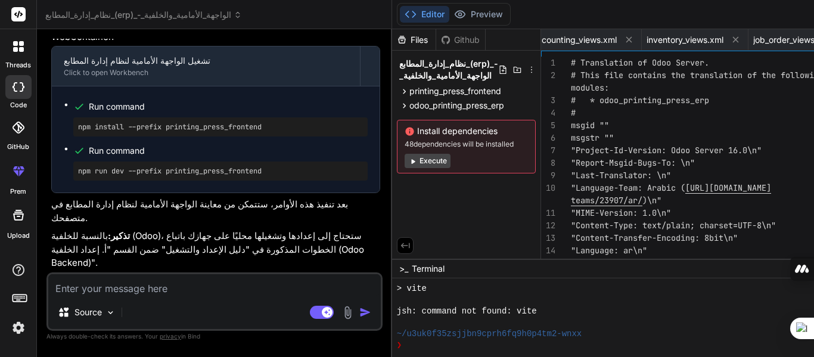
click at [124, 284] on textarea at bounding box center [214, 284] width 332 height 21
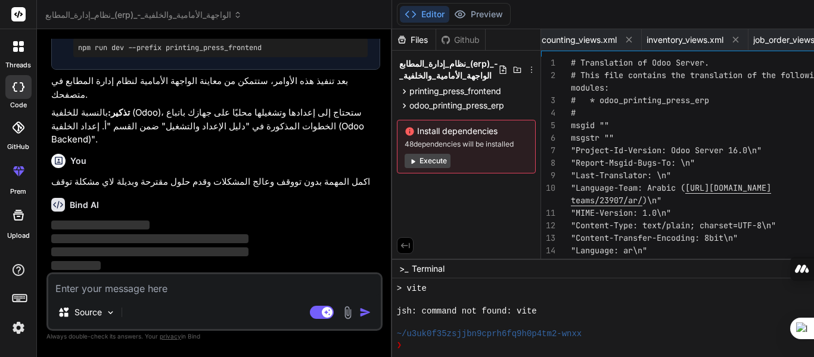
scroll to position [6782, 0]
click at [148, 175] on p "اكمل المهمة بدون تووقف وعالج المشكلات وقدم حلول مقترحة وبديلة لاي مشكلة توقف" at bounding box center [215, 182] width 329 height 14
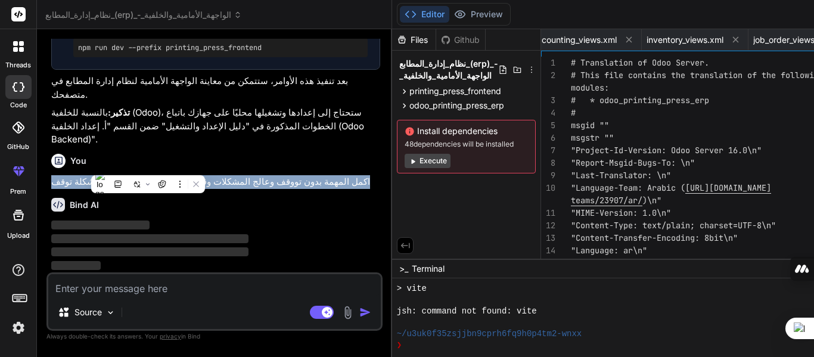
click at [148, 175] on p "اكمل المهمة بدون تووقف وعالج المشكلات وقدم حلول مقترحة وبديلة لاي مشكلة توقف" at bounding box center [215, 182] width 329 height 14
copy div "اكمل المهمة بدون تووقف وعالج المشكلات وقدم حلول مقترحة وبديلة لاي مشكلة توقف"
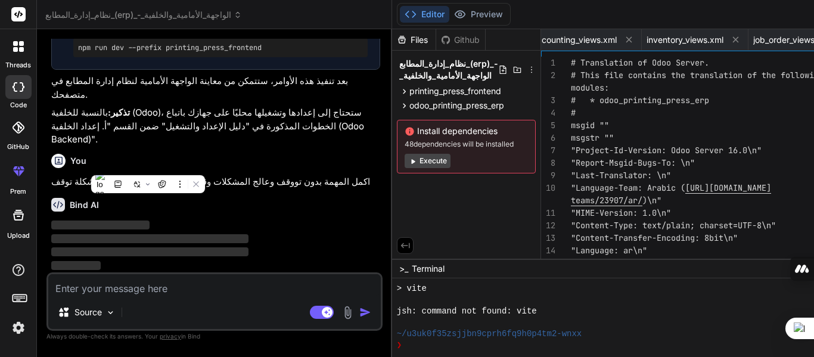
click at [155, 283] on textarea at bounding box center [214, 284] width 332 height 21
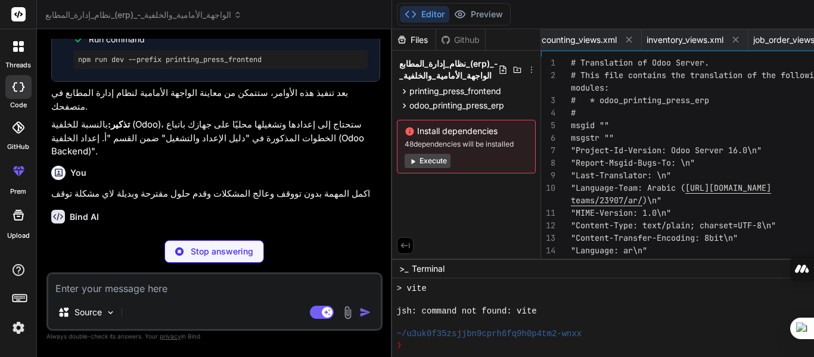
paste textarea "اكمل المهمة بدون تووقف وعالج المشكلات وقدم حلول مقترحة وبديلة لاي مشكلة توقف"
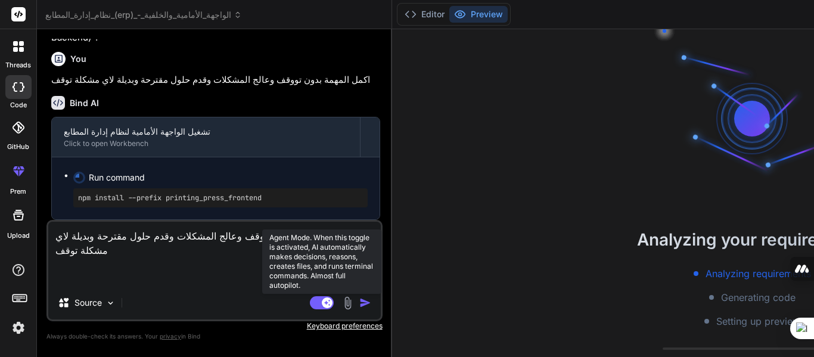
scroll to position [962, 0]
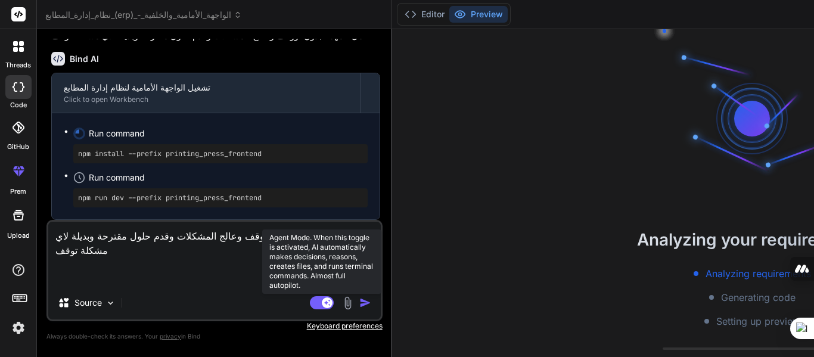
click at [322, 301] on rect at bounding box center [327, 302] width 11 height 11
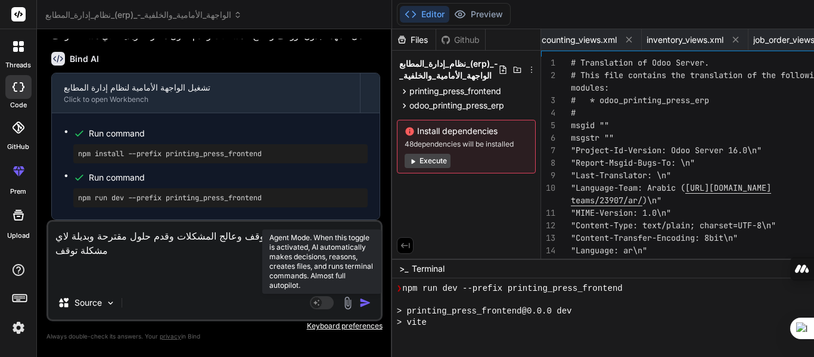
scroll to position [1166, 0]
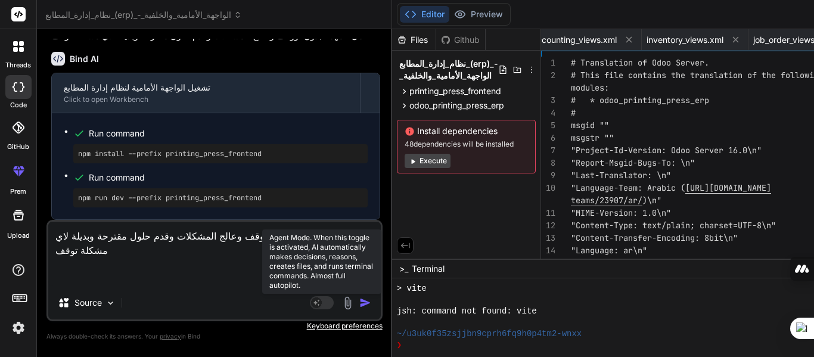
click at [310, 301] on rect at bounding box center [322, 302] width 24 height 13
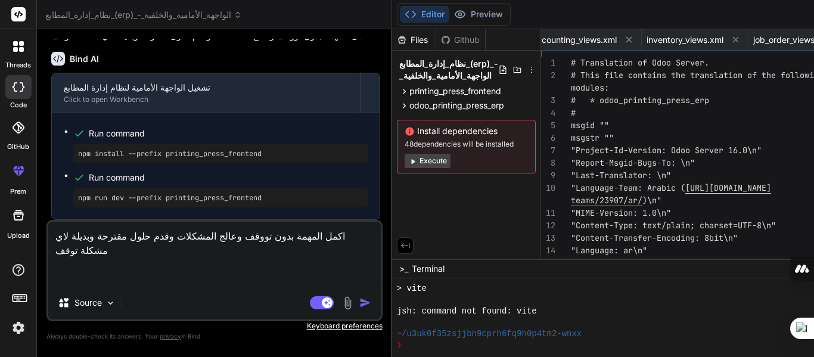
click at [139, 256] on textarea "اكمل المهمة بدون تووقف وعالج المشكلات وقدم حلول مقترحة وبديلة لاي مشكلة توقف" at bounding box center [214, 254] width 332 height 64
click at [185, 43] on p "اكمل المهمة بدون تووقف وعالج المشكلات وقدم حلول مقترحة وبديلة لاي مشكلة توقف" at bounding box center [215, 36] width 329 height 14
click at [359, 297] on img "button" at bounding box center [365, 303] width 12 height 12
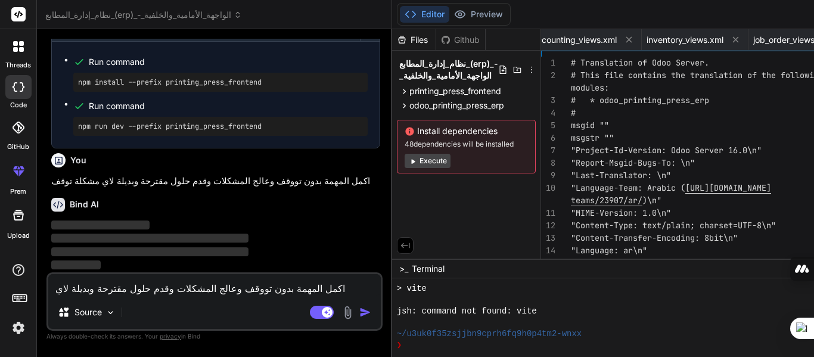
scroll to position [7013, 0]
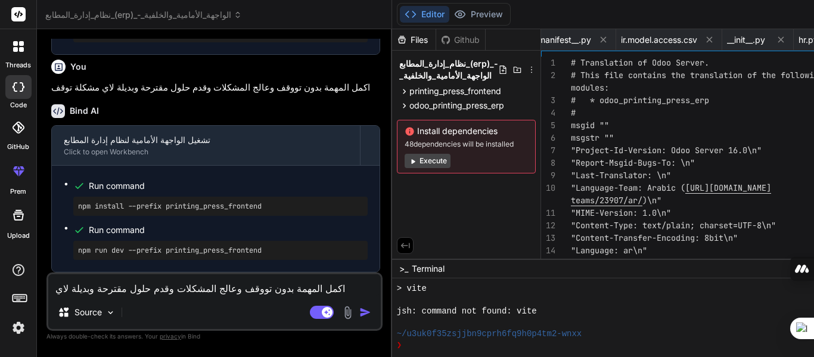
scroll to position [1505, 0]
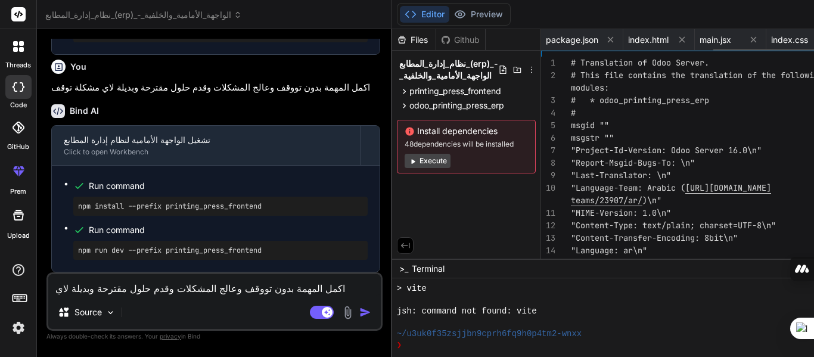
click at [813, 39] on icon at bounding box center [824, 40] width 6 height 6
click at [750, 39] on icon at bounding box center [753, 40] width 6 height 6
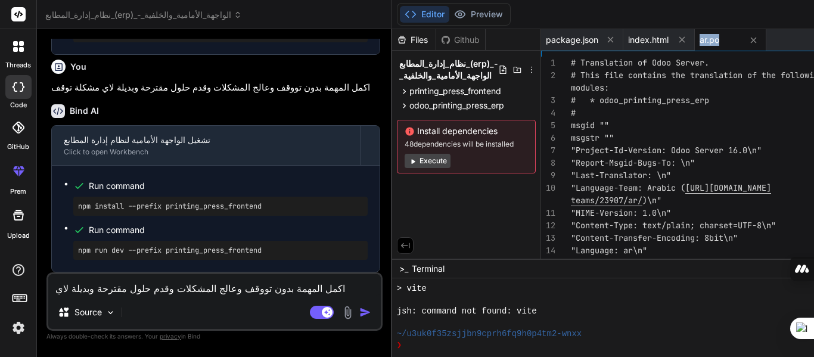
click at [699, 39] on div "ar.po" at bounding box center [720, 40] width 42 height 12
click at [748, 37] on icon at bounding box center [753, 40] width 10 height 10
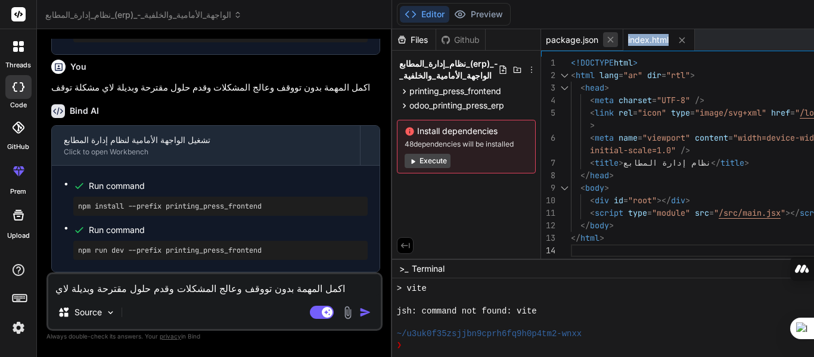
click at [605, 41] on icon at bounding box center [610, 40] width 10 height 10
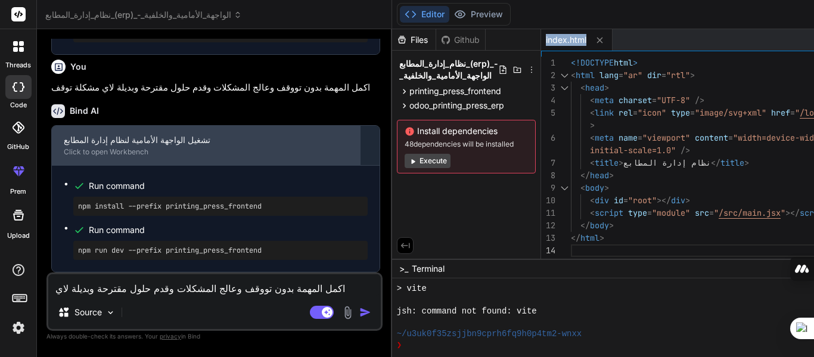
click at [166, 146] on div "تشغيل الواجهة الأمامية لنظام إدارة المطابع" at bounding box center [206, 140] width 284 height 12
click at [102, 146] on div "تشغيل الواجهة الأمامية لنظام إدارة المطابع" at bounding box center [206, 140] width 284 height 12
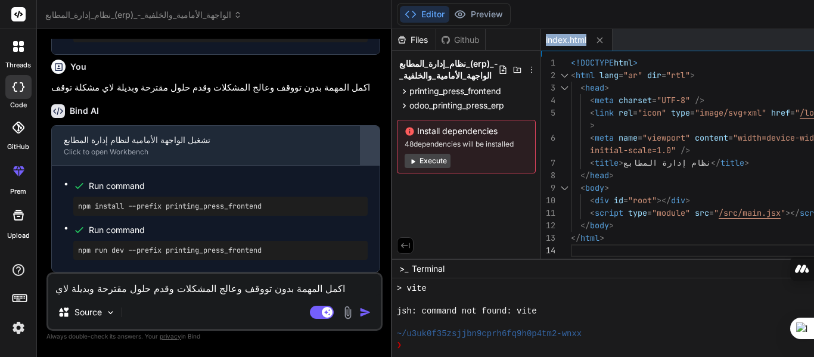
click at [360, 155] on div at bounding box center [369, 145] width 19 height 19
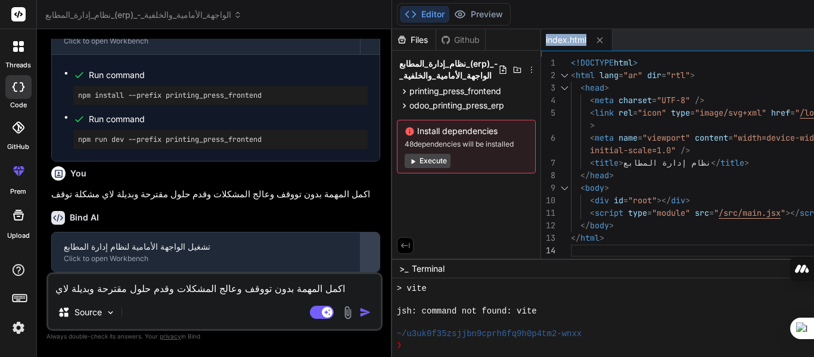
scroll to position [6999, 0]
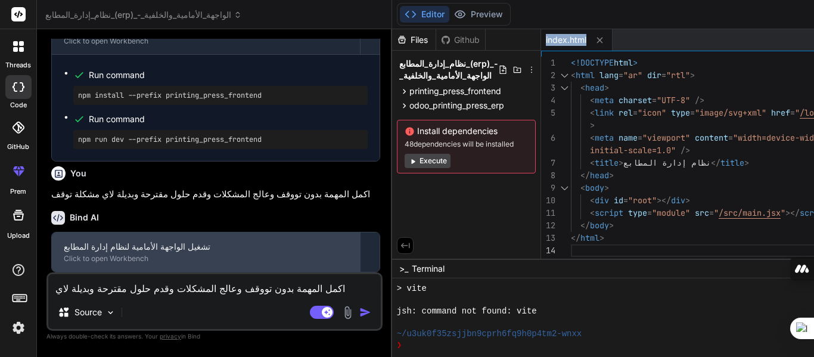
click at [154, 251] on div "تشغيل الواجهة الأمامية لنظام إدارة المطابع" at bounding box center [206, 247] width 284 height 12
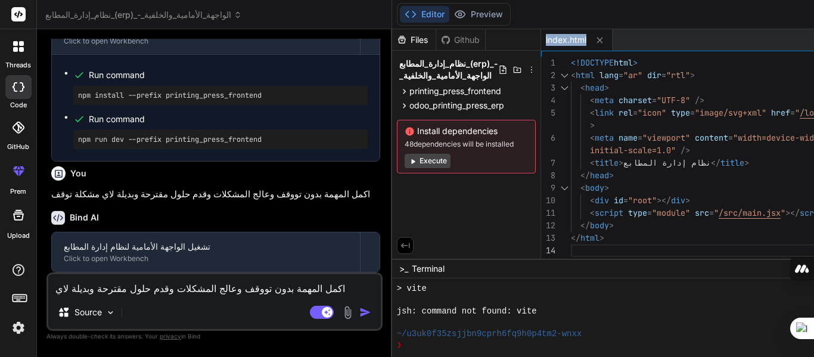
click at [404, 160] on button "Execute" at bounding box center [427, 161] width 46 height 14
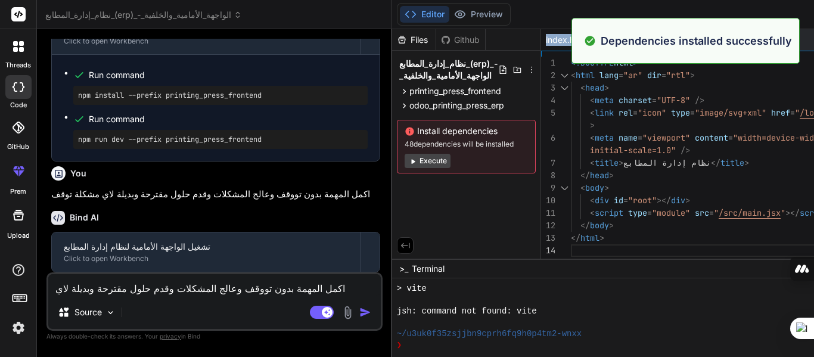
scroll to position [1732, 0]
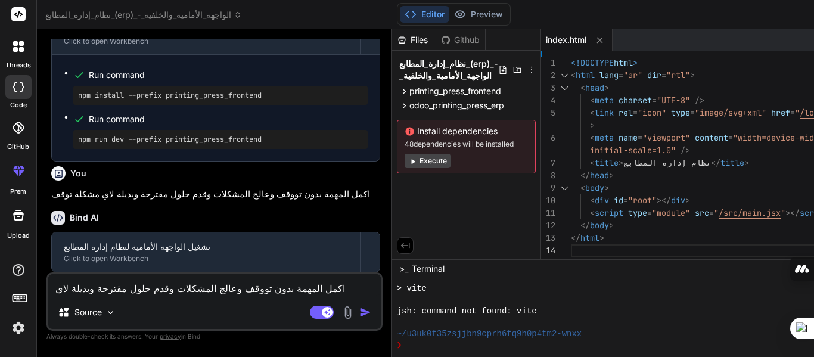
click at [139, 293] on textarea "اكمل المهمة بدون تووقف وعالج المشكلات وقدم حلول مقترحة وبديلة لاي مشكلة توقف" at bounding box center [214, 284] width 332 height 21
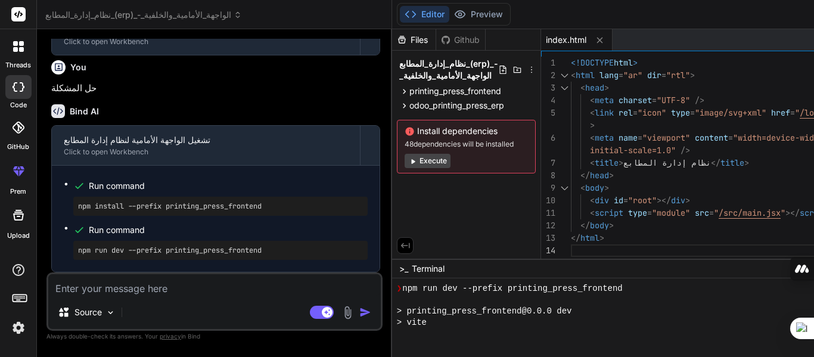
scroll to position [2071, 0]
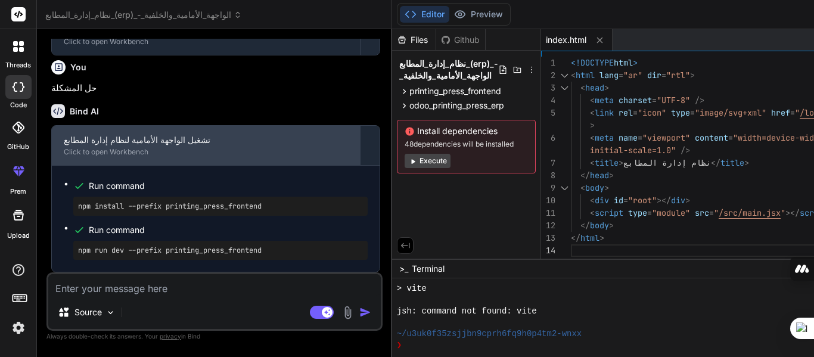
click at [105, 146] on div "تشغيل الواجهة الأمامية لنظام إدارة المطابع" at bounding box center [206, 140] width 284 height 12
click at [104, 157] on div "Click to open Workbench" at bounding box center [206, 152] width 284 height 10
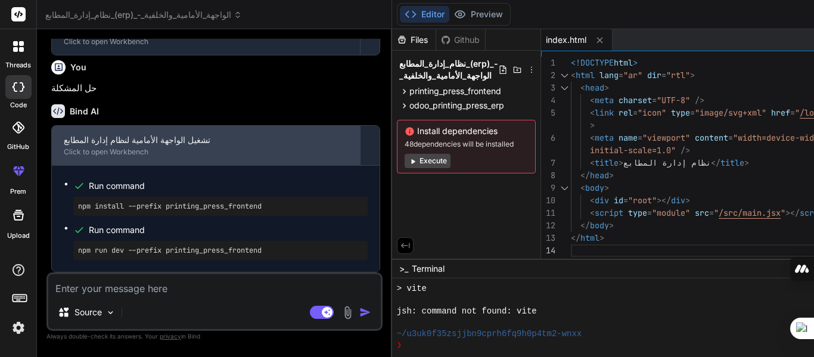
click at [104, 157] on div "Click to open Workbench" at bounding box center [206, 152] width 284 height 10
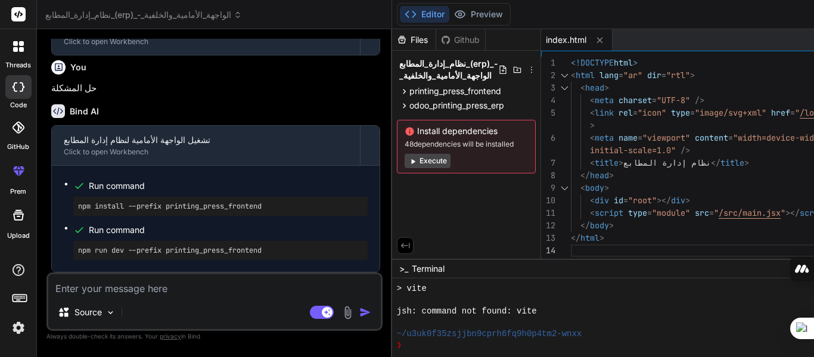
click at [122, 285] on textarea at bounding box center [214, 284] width 332 height 21
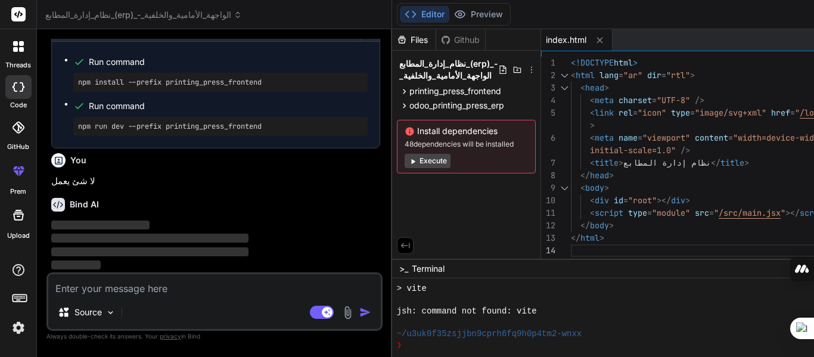
scroll to position [7340, 0]
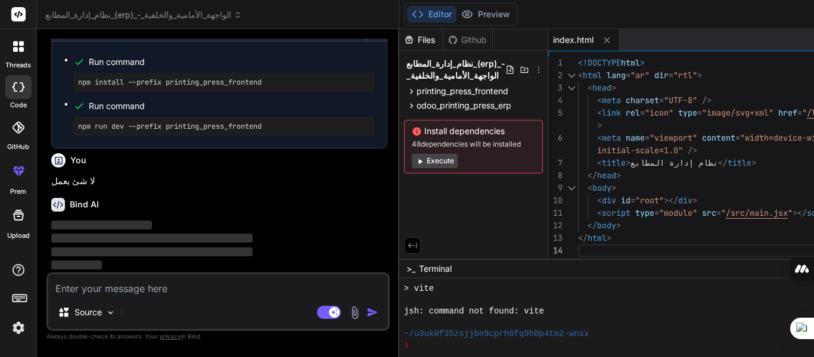
click at [125, 287] on textarea at bounding box center [218, 284] width 340 height 21
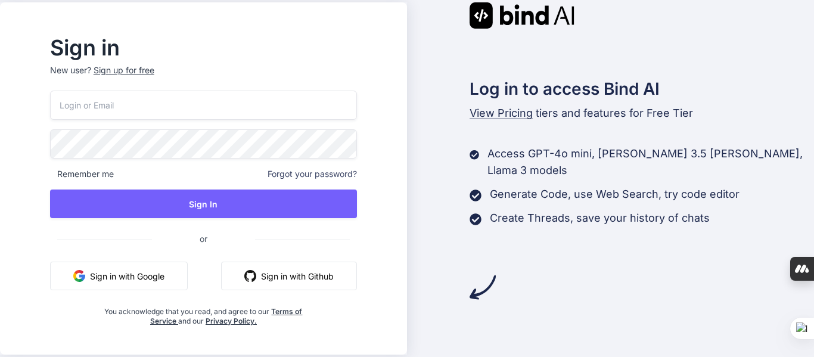
click at [137, 273] on button "Sign in with Google" at bounding box center [119, 276] width 138 height 29
click at [127, 275] on button "Sign in with Google" at bounding box center [119, 276] width 138 height 29
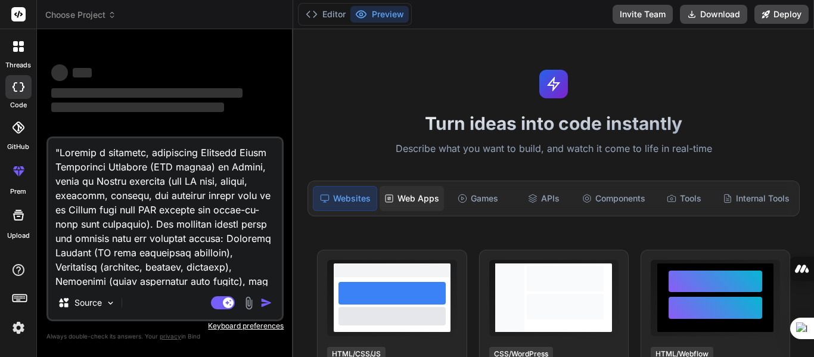
click at [415, 193] on div "Web Apps" at bounding box center [411, 198] width 64 height 25
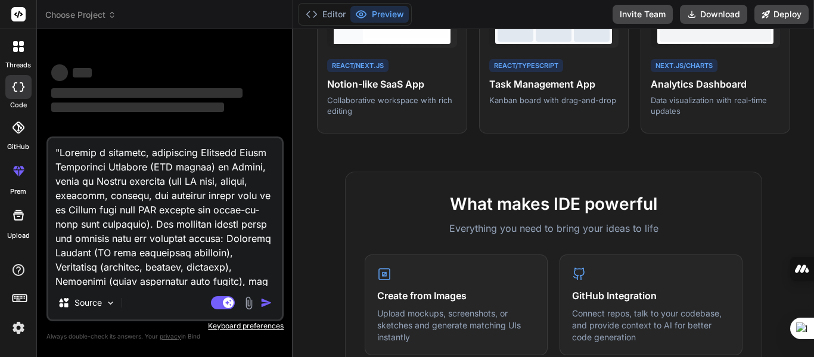
scroll to position [345, 0]
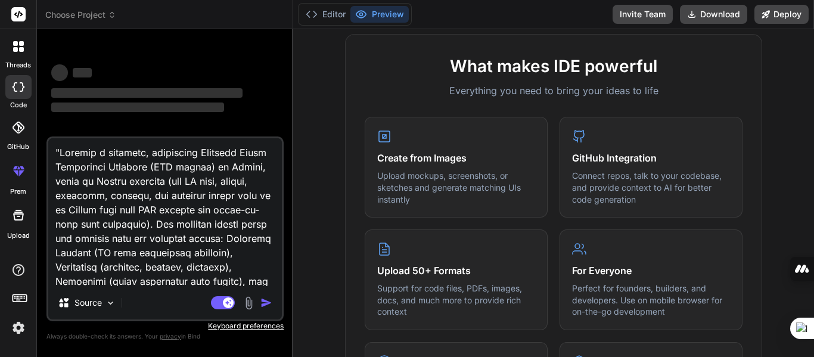
type textarea "x"
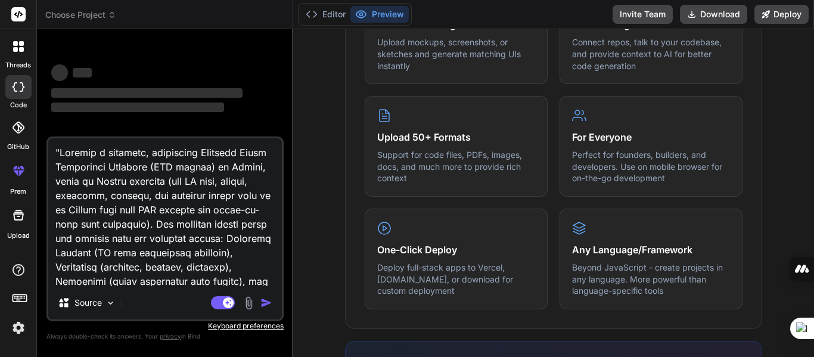
scroll to position [564, 0]
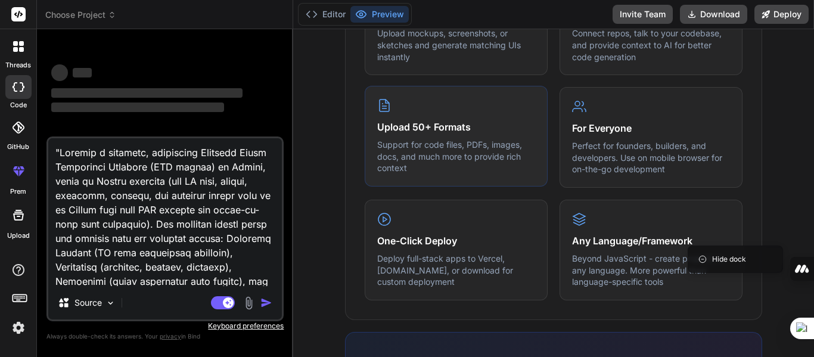
click at [405, 125] on h4 "Upload 50+ Formats" at bounding box center [456, 127] width 158 height 14
click at [455, 97] on div "Upload 50+ Formats Support for code files, PDFs, images, docs, and much more to…" at bounding box center [456, 136] width 183 height 101
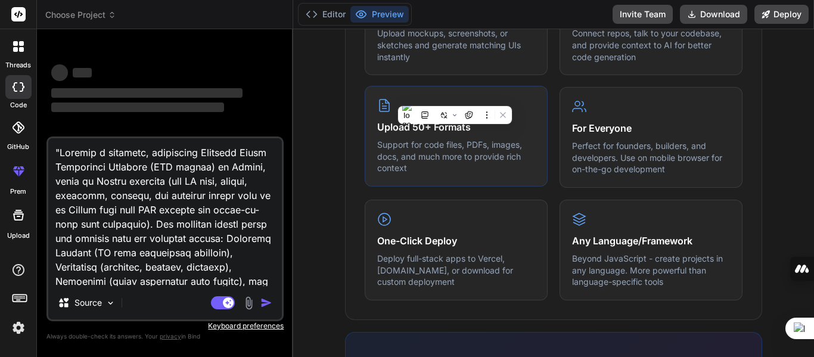
click at [378, 102] on icon at bounding box center [384, 105] width 14 height 14
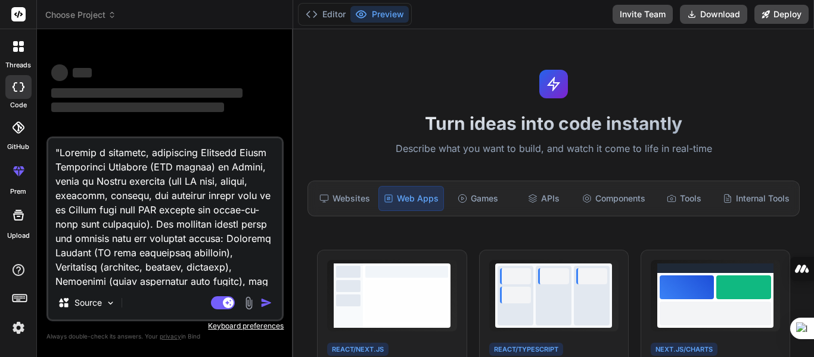
scroll to position [24, 0]
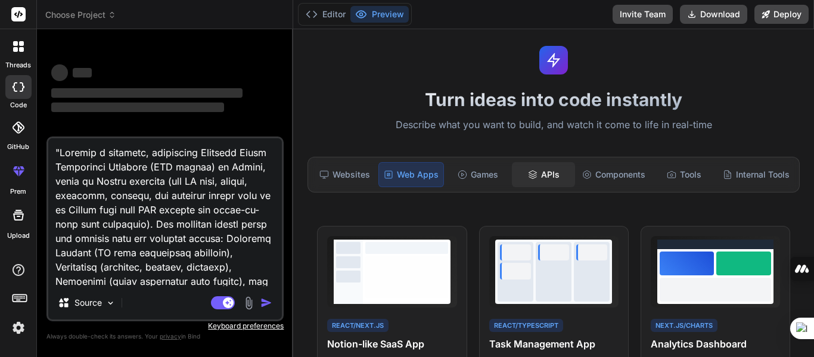
click at [542, 174] on div "APIs" at bounding box center [543, 174] width 63 height 25
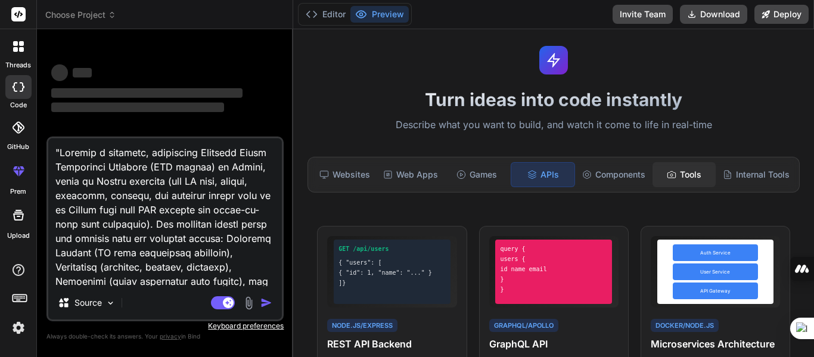
click at [683, 164] on div "Tools" at bounding box center [683, 174] width 63 height 25
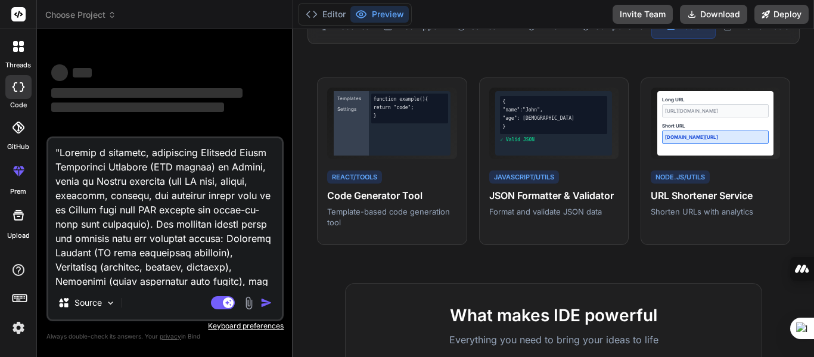
scroll to position [170, 0]
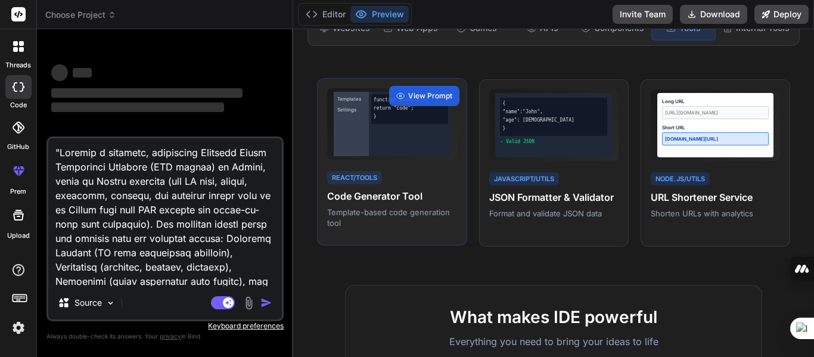
click at [399, 129] on div "function example() { return "code"; }" at bounding box center [410, 124] width 82 height 64
click at [413, 91] on span "View Prompt" at bounding box center [430, 96] width 44 height 11
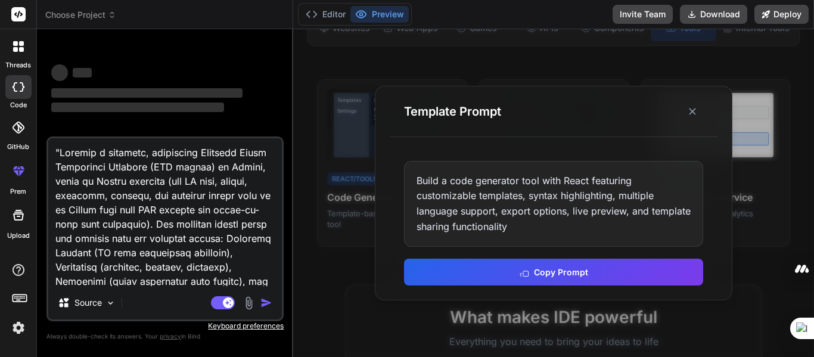
click at [490, 190] on div "Build a code generator tool with React featuring customizable templates, syntax…" at bounding box center [553, 204] width 299 height 86
click at [491, 207] on div "Build a code generator tool with React featuring customizable templates, syntax…" at bounding box center [553, 204] width 299 height 86
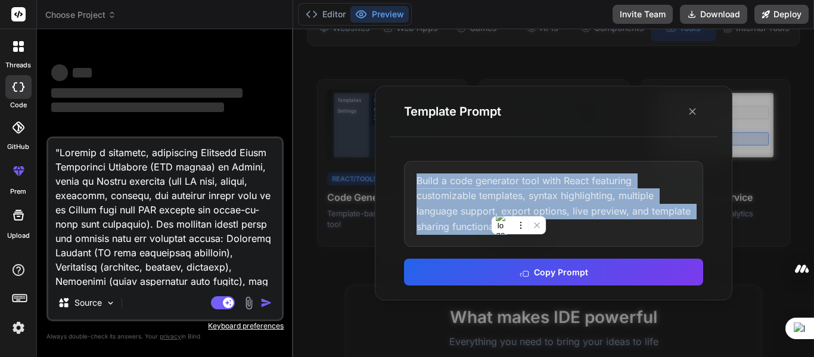
click at [491, 207] on div "Build a code generator tool with React featuring customizable templates, syntax…" at bounding box center [553, 204] width 299 height 86
copy div "Build a code generator tool with React featuring customizable templates, syntax…"
